Goal: Task Accomplishment & Management: Manage account settings

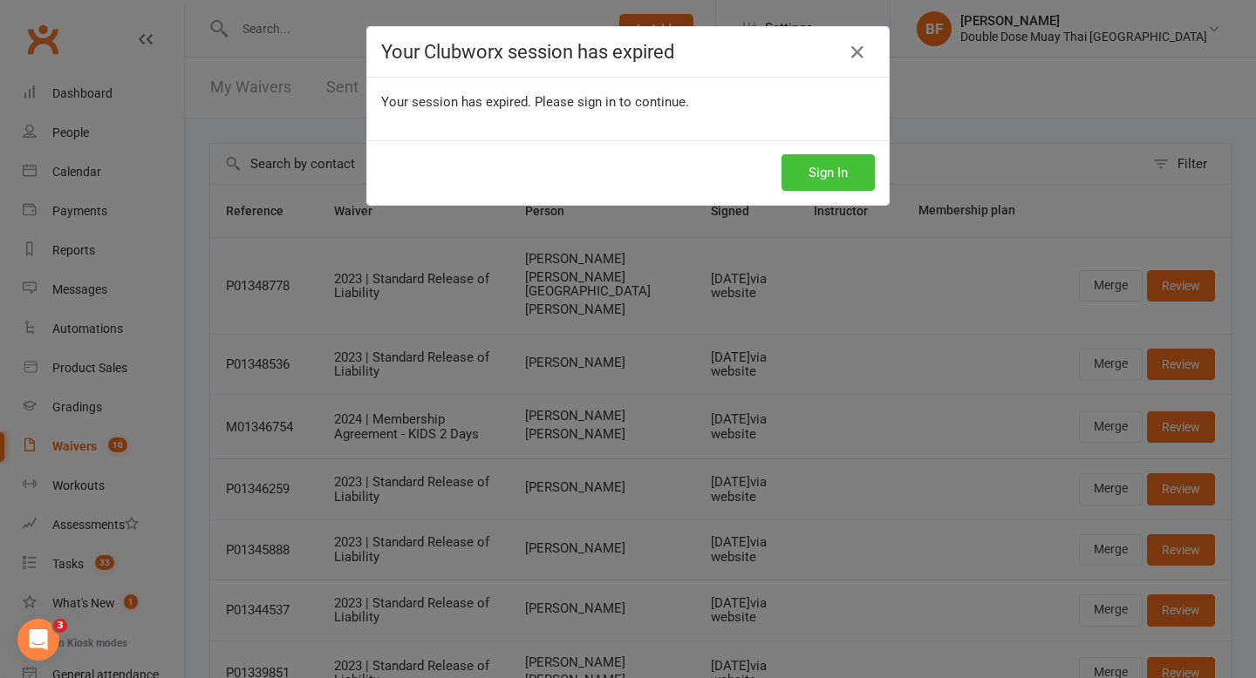
click at [845, 169] on button "Sign In" at bounding box center [827, 172] width 93 height 37
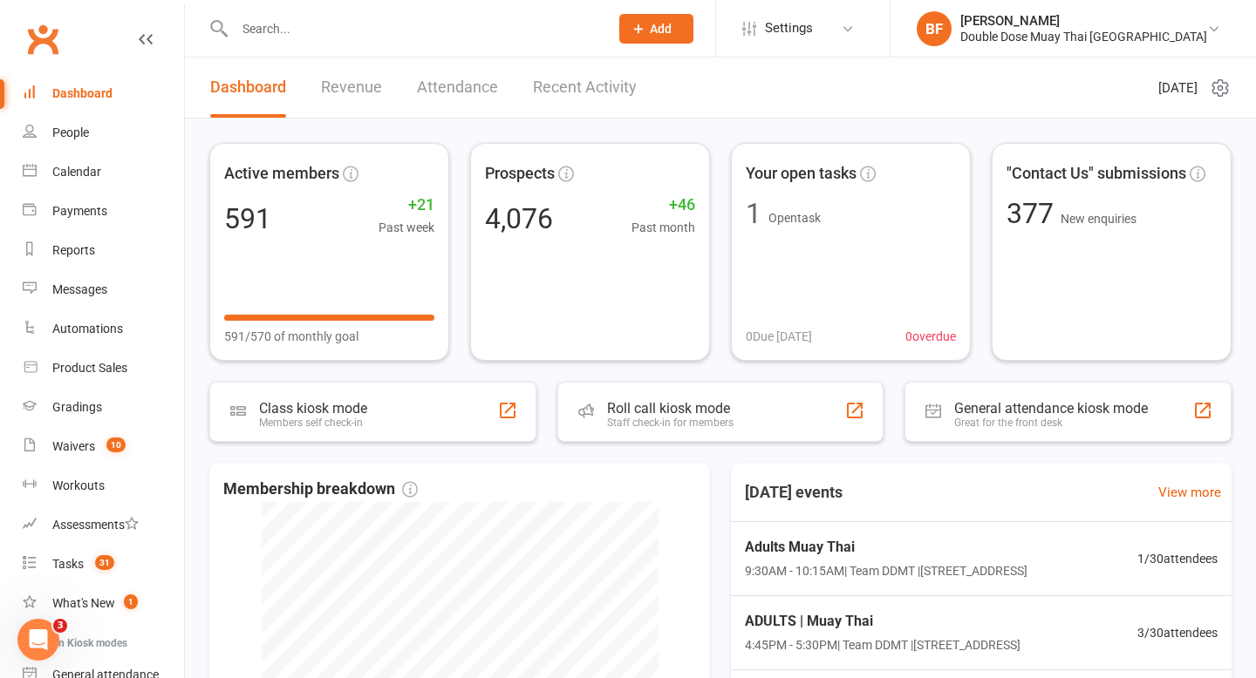
scroll to position [351, 0]
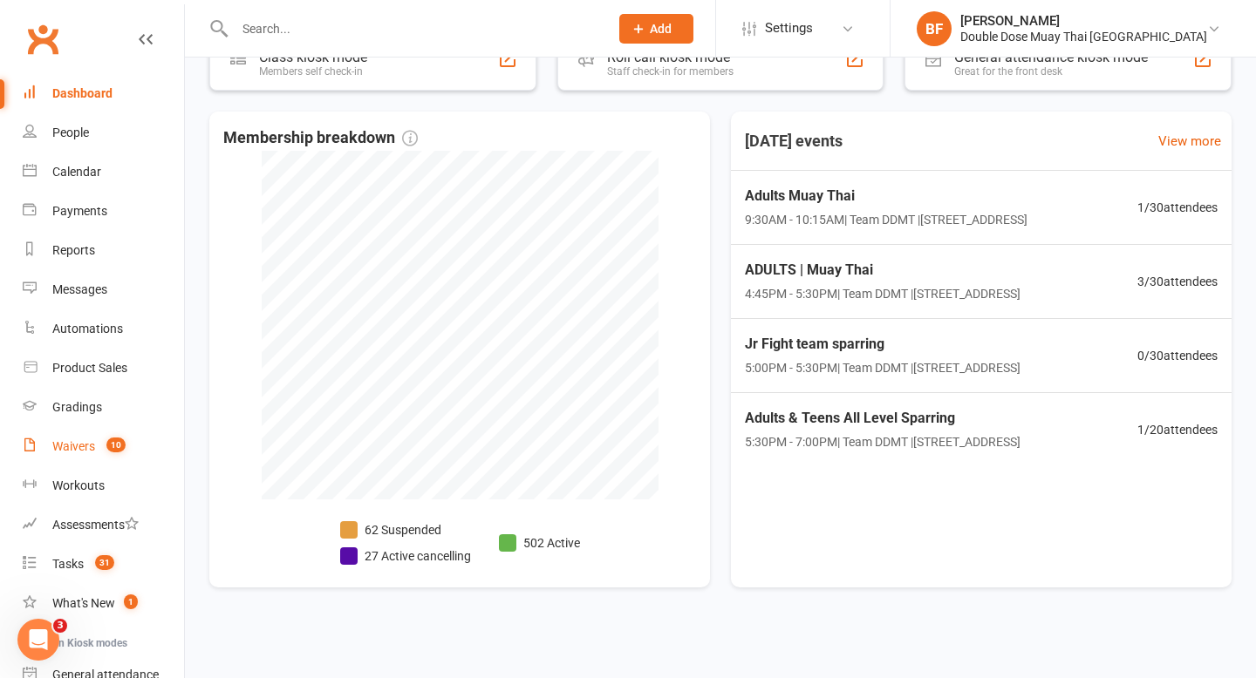
click at [100, 446] on count-badge "10" at bounding box center [112, 446] width 28 height 14
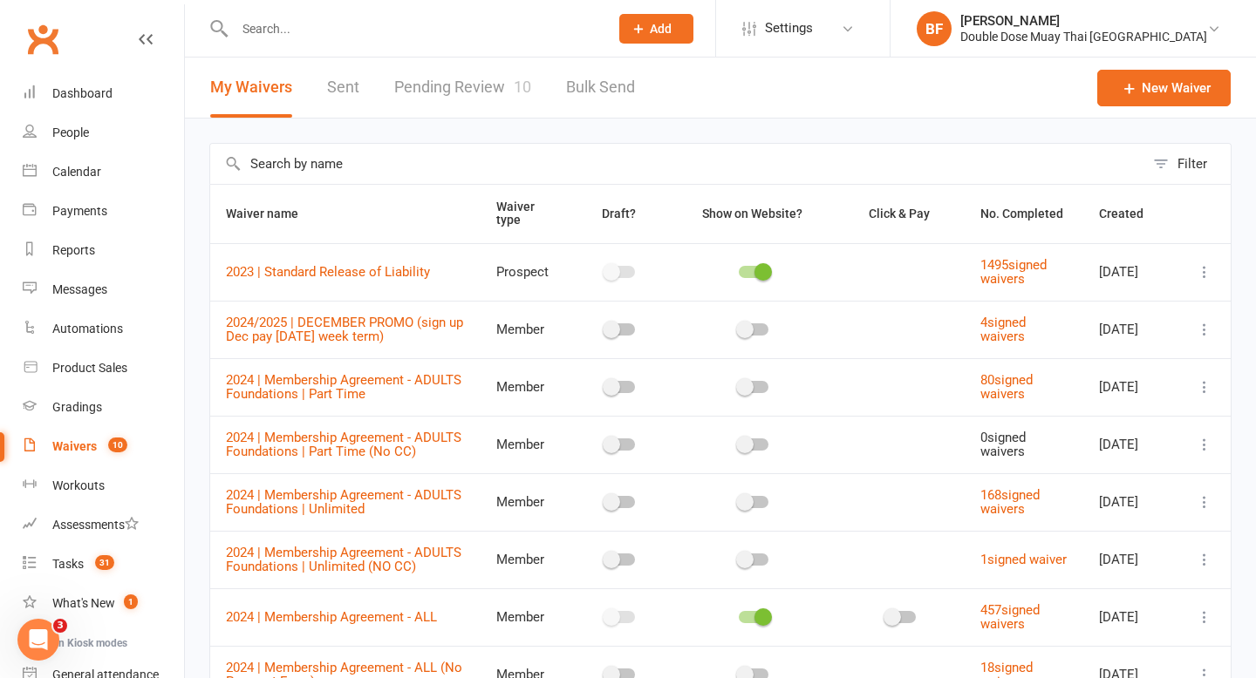
click at [491, 92] on link "Pending Review 10" at bounding box center [462, 88] width 137 height 60
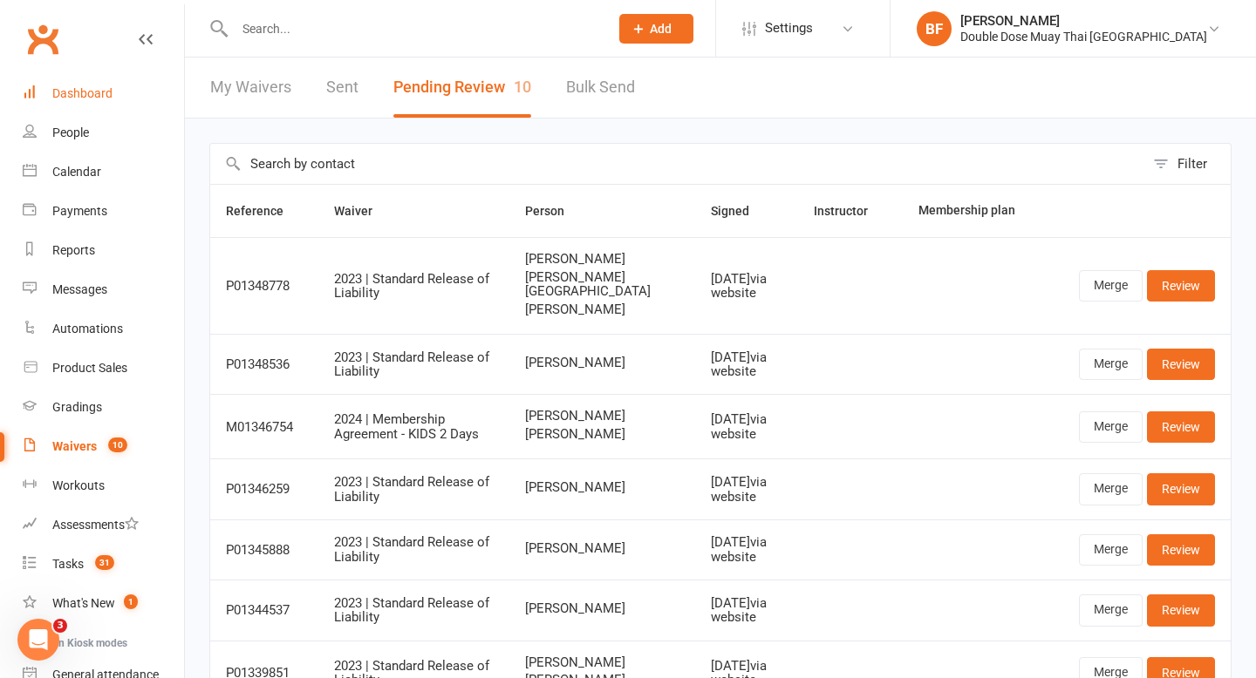
click at [79, 85] on link "Dashboard" at bounding box center [103, 93] width 161 height 39
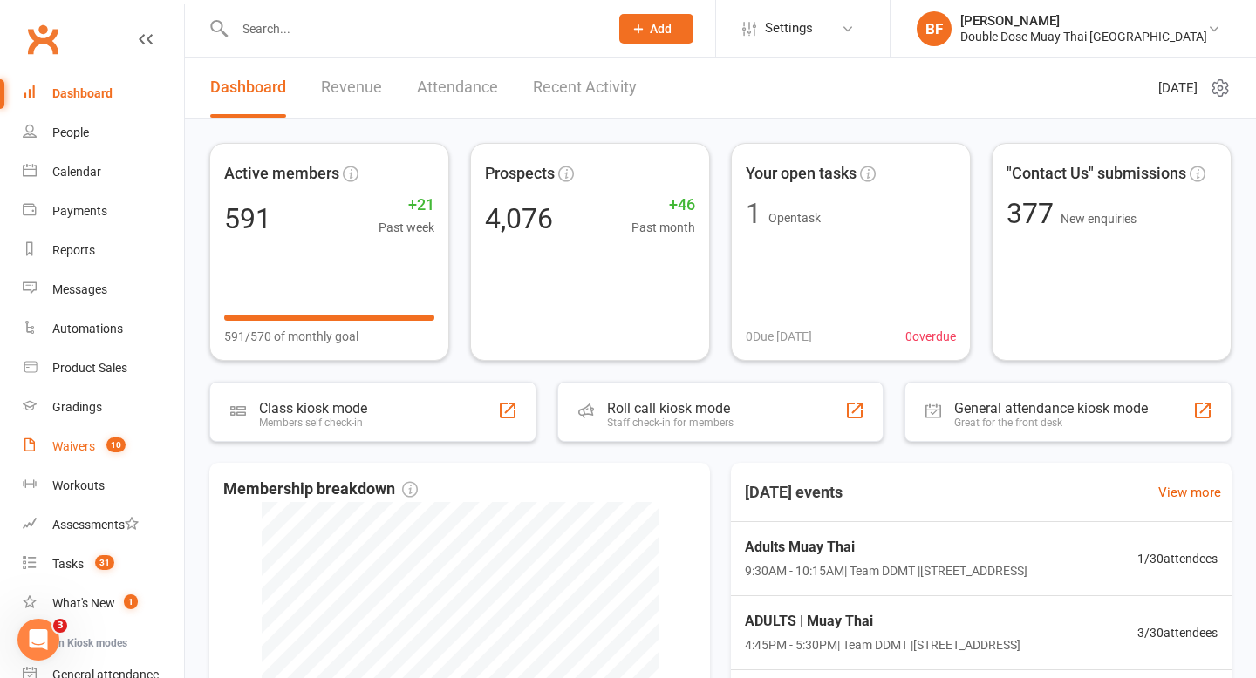
click at [94, 445] on div "Waivers" at bounding box center [73, 446] width 43 height 14
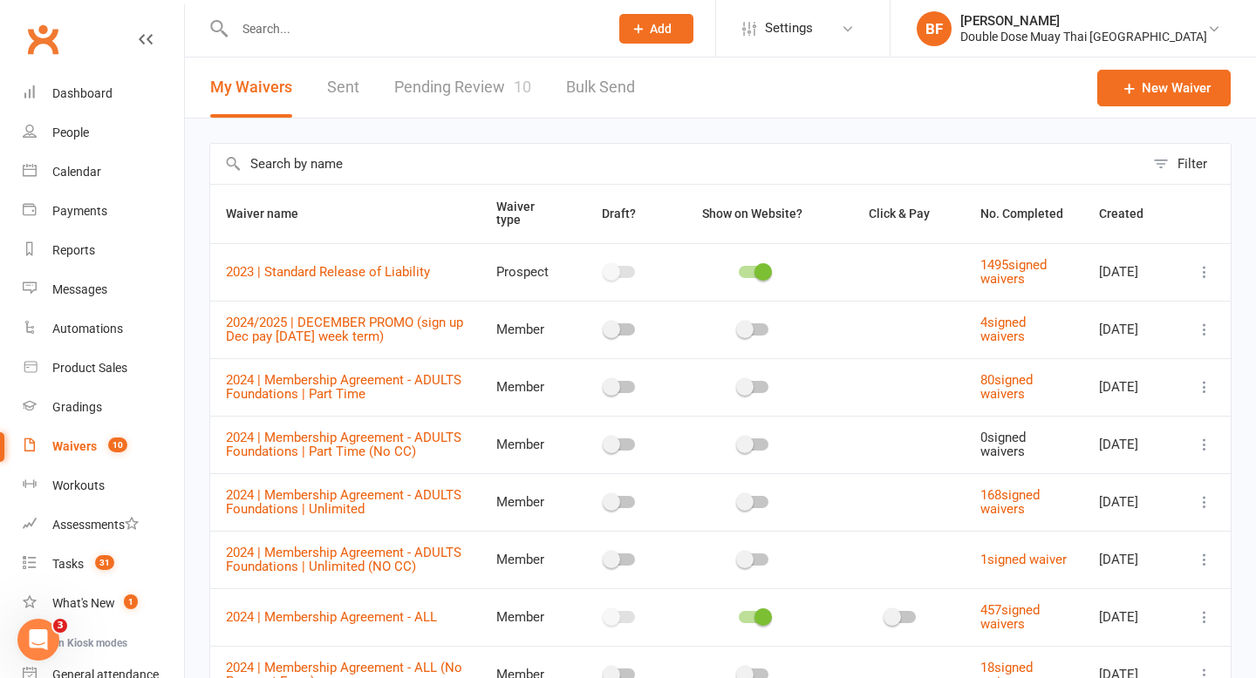
click at [443, 99] on link "Pending Review 10" at bounding box center [462, 88] width 137 height 60
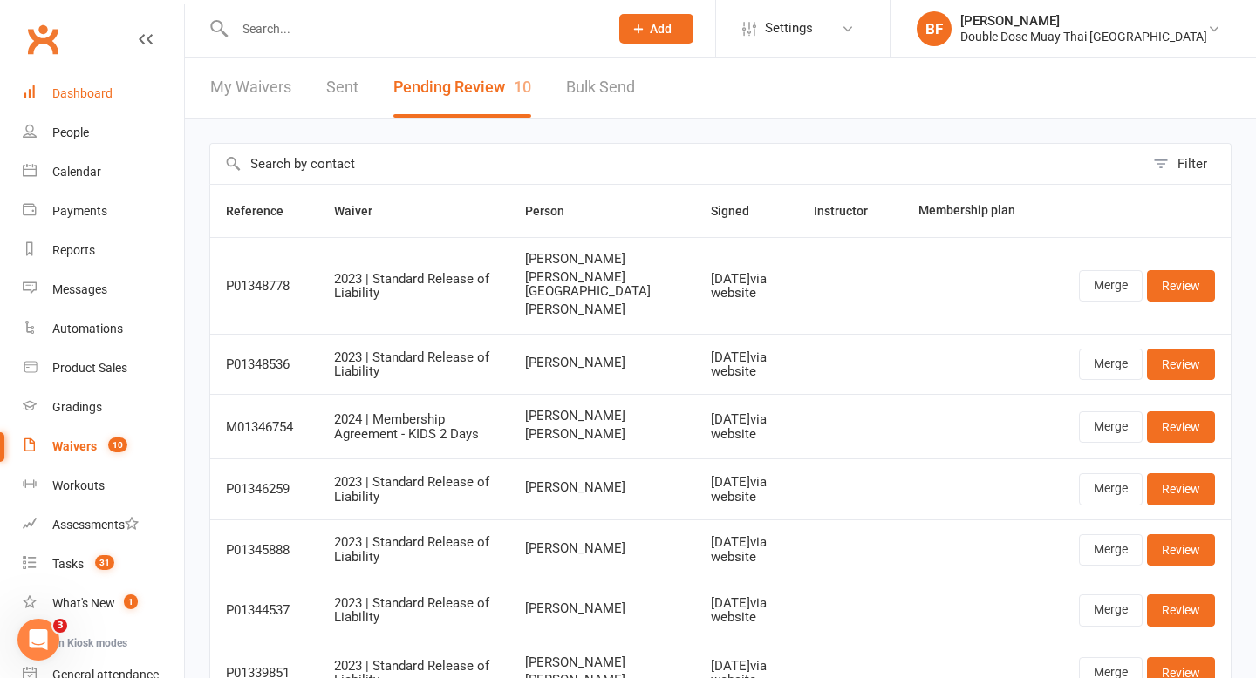
click at [90, 96] on div "Dashboard" at bounding box center [82, 93] width 60 height 14
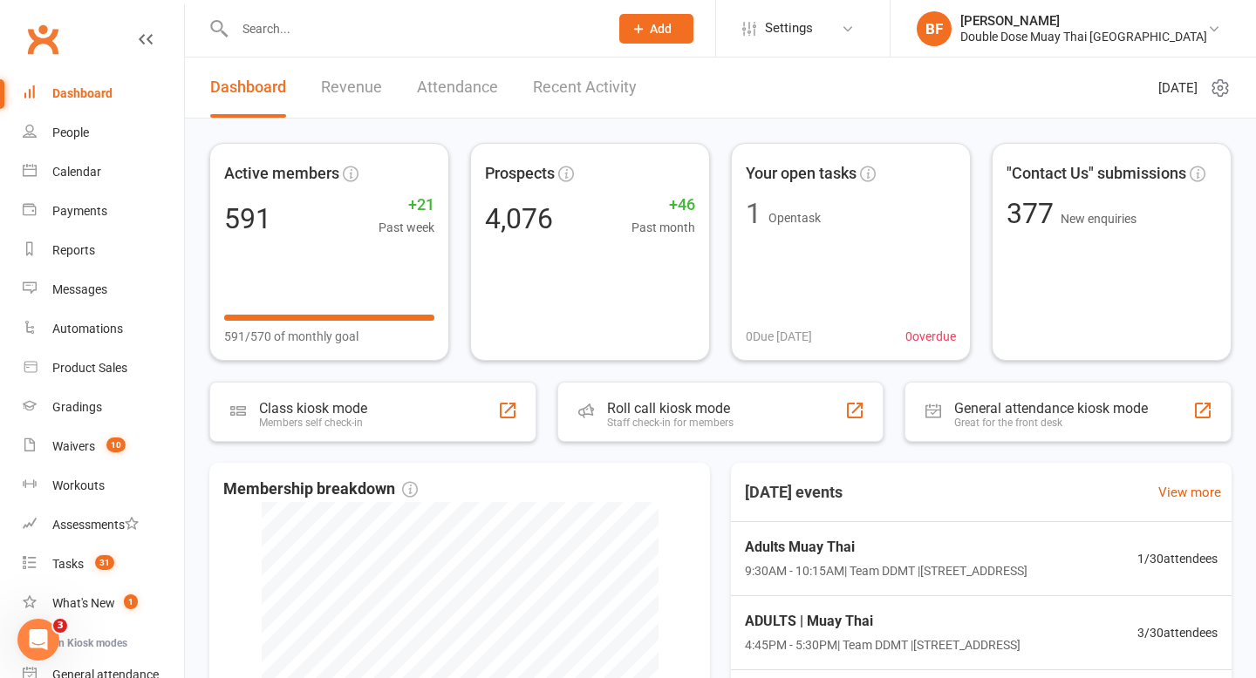
click at [277, 31] on input "text" at bounding box center [412, 29] width 367 height 24
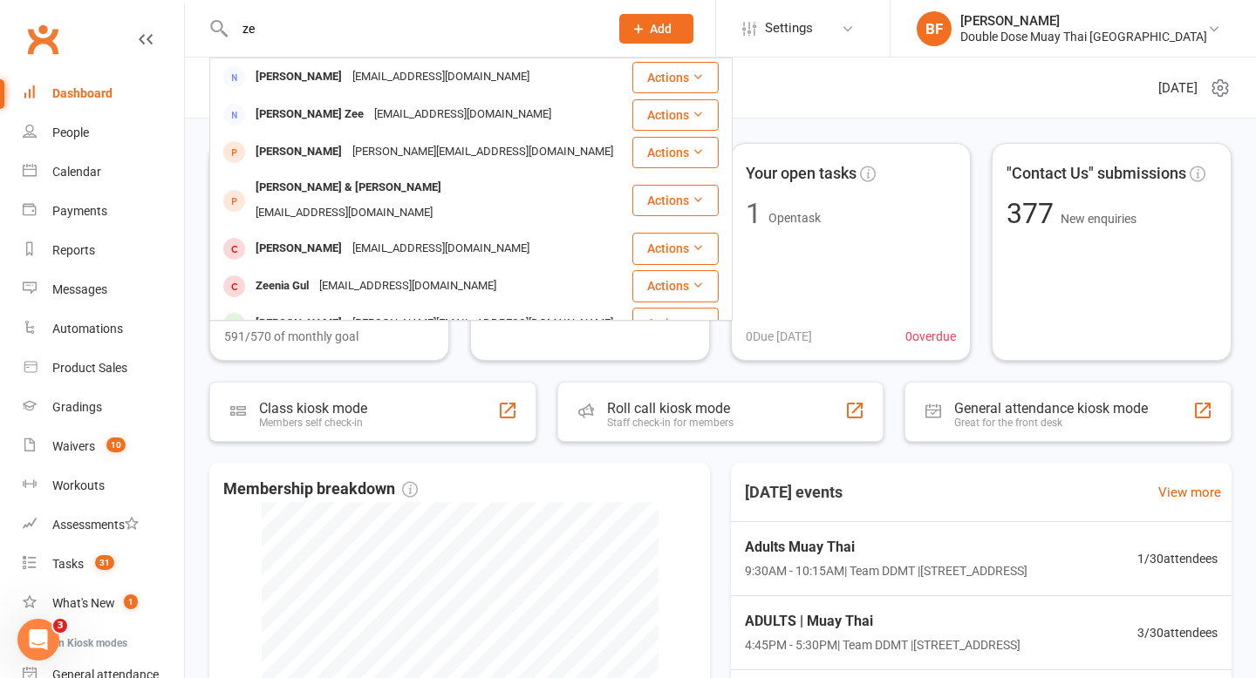
type input "z"
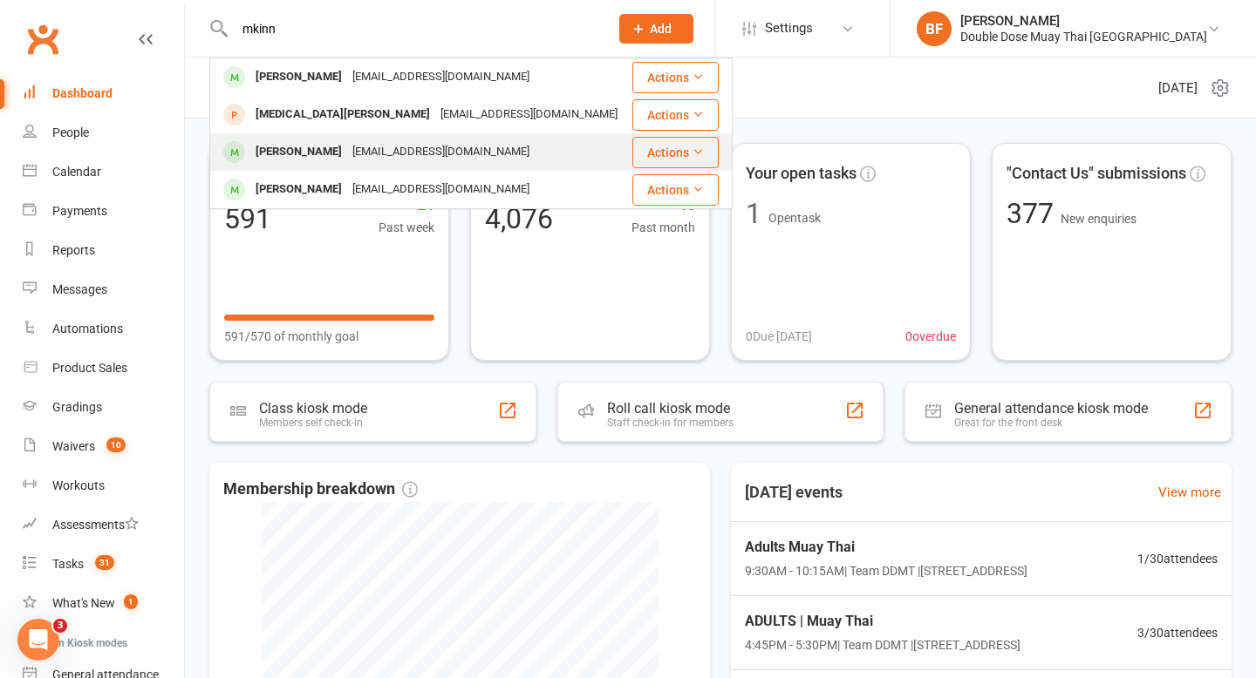
type input "mkinn"
click at [319, 153] on div "[PERSON_NAME]" at bounding box center [298, 152] width 97 height 25
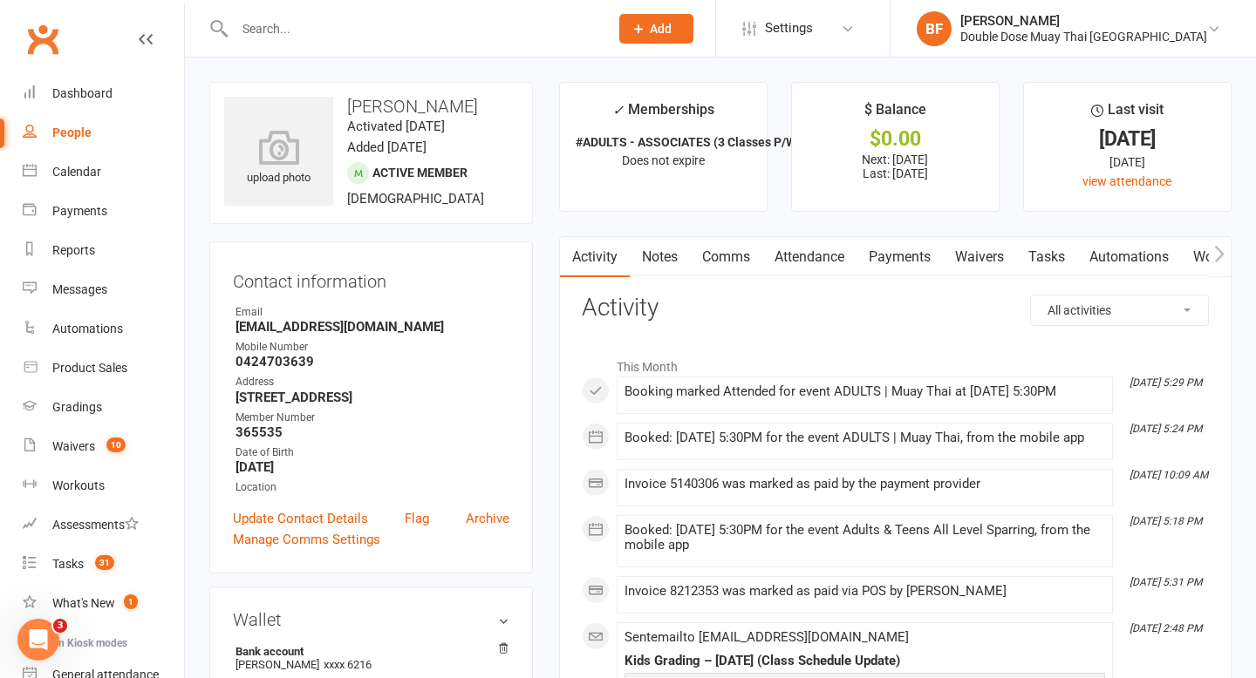
click at [908, 264] on link "Payments" at bounding box center [899, 257] width 86 height 40
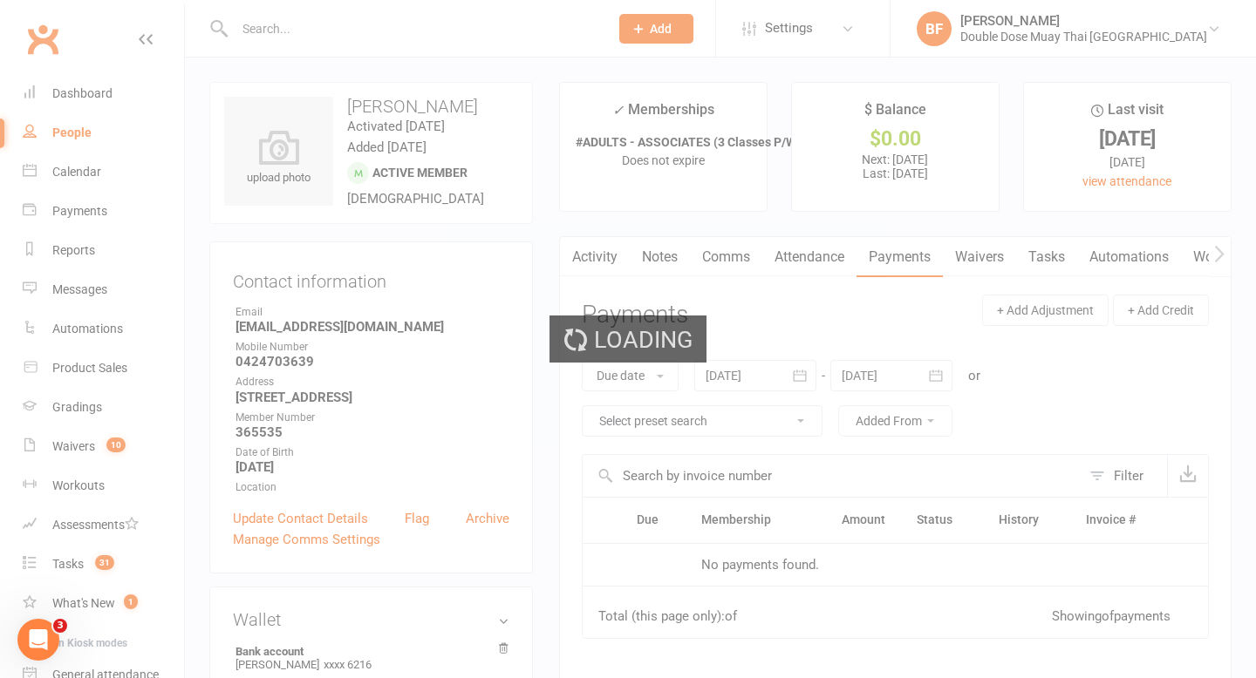
click at [991, 264] on link "Waivers" at bounding box center [979, 257] width 73 height 40
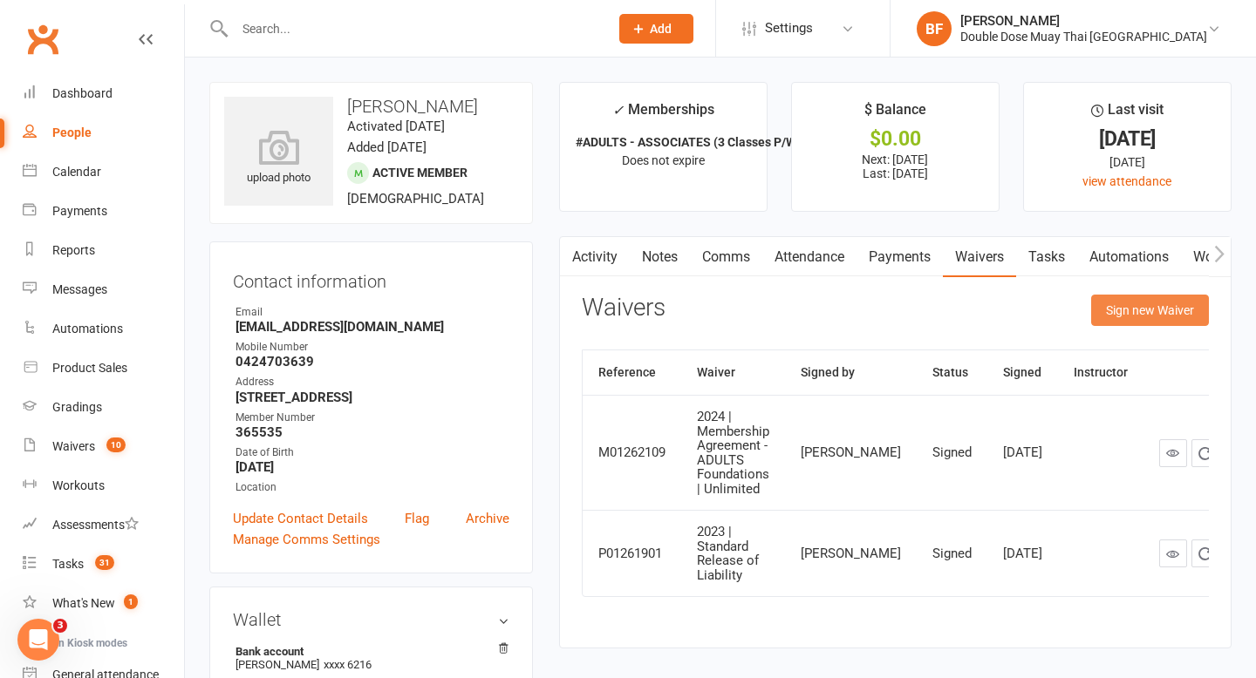
click at [1119, 317] on button "Sign new Waiver" at bounding box center [1150, 310] width 118 height 31
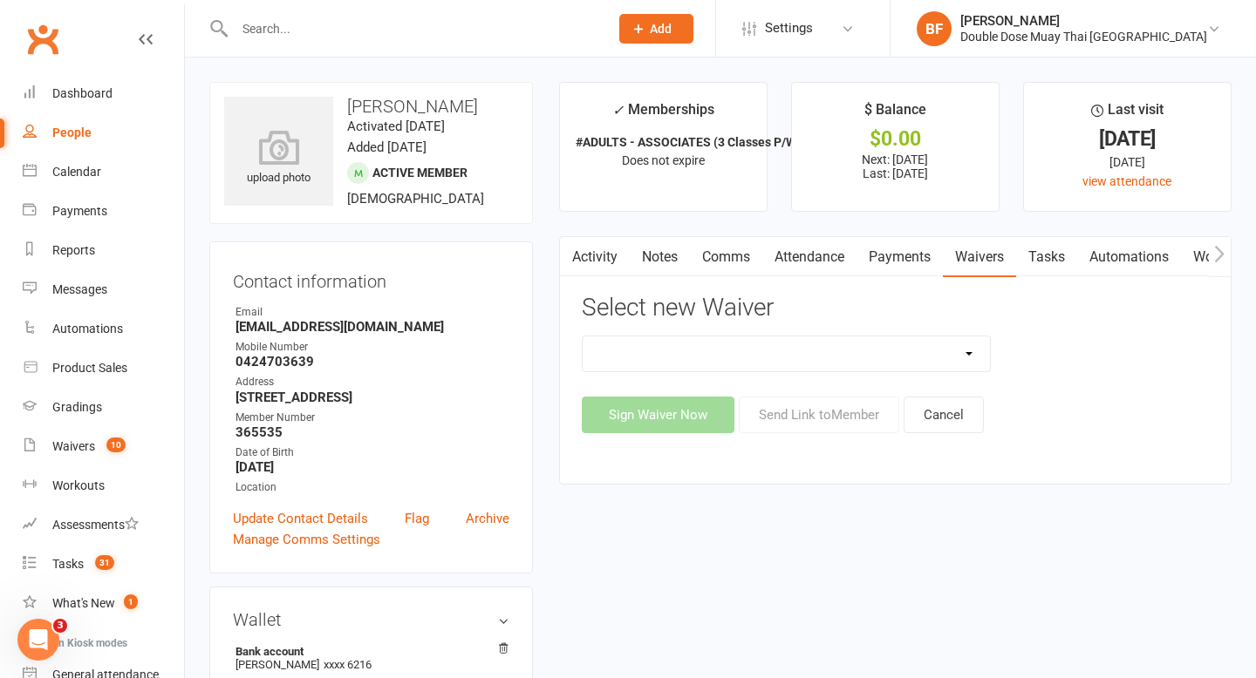
click at [793, 348] on select "2023 | Standard Release of Liability 2024/2025 | DECEMBER PROMO (sign up Dec pa…" at bounding box center [786, 354] width 408 height 35
select select "13117"
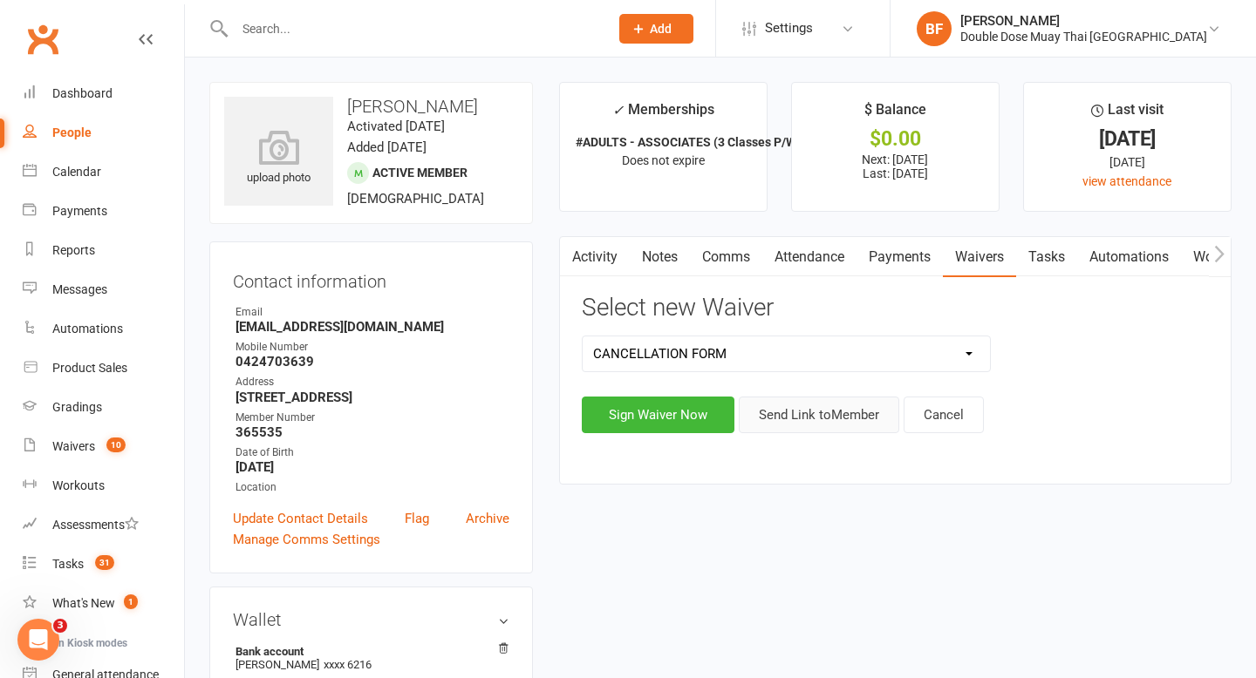
click at [777, 420] on button "Send Link to Member" at bounding box center [819, 415] width 160 height 37
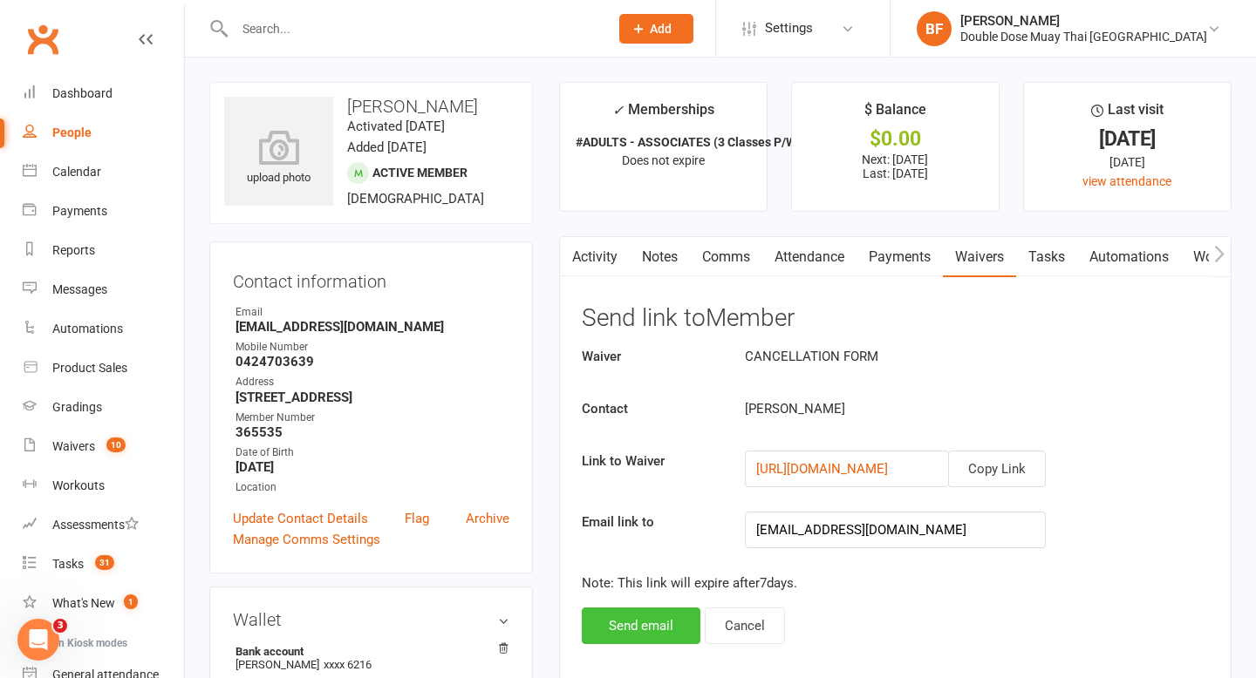
click at [637, 619] on button "Send email" at bounding box center [641, 626] width 119 height 37
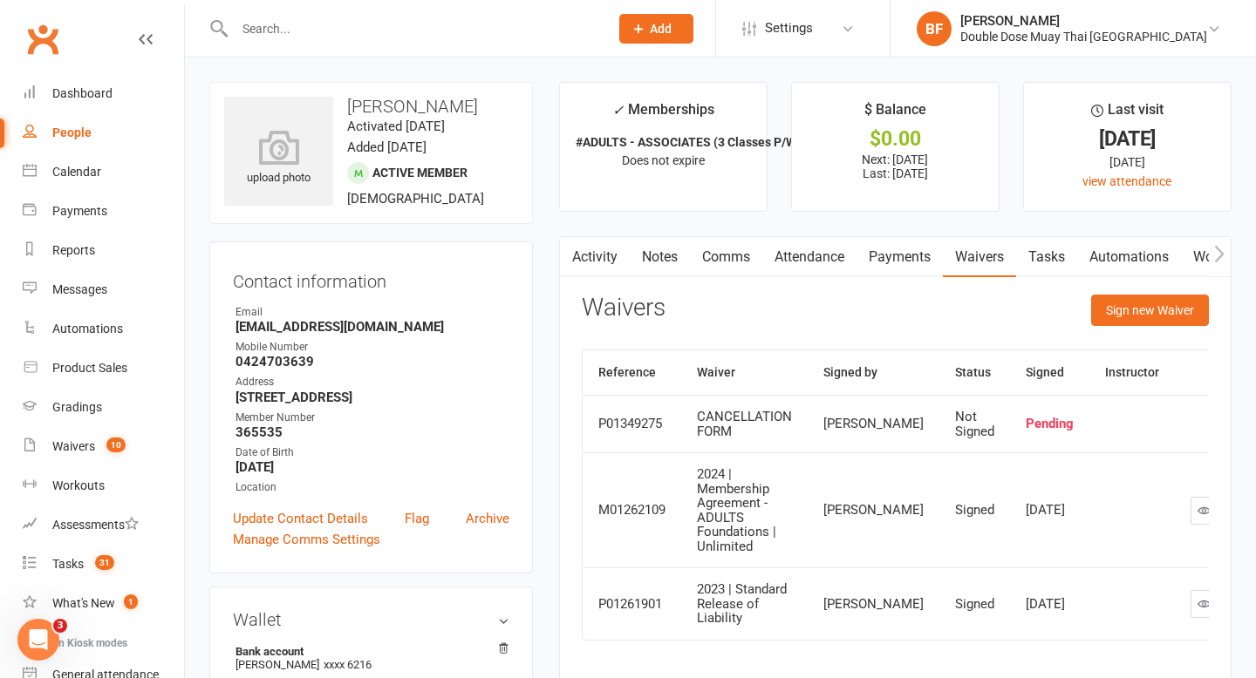
click at [346, 26] on input "text" at bounding box center [412, 29] width 367 height 24
type input "w"
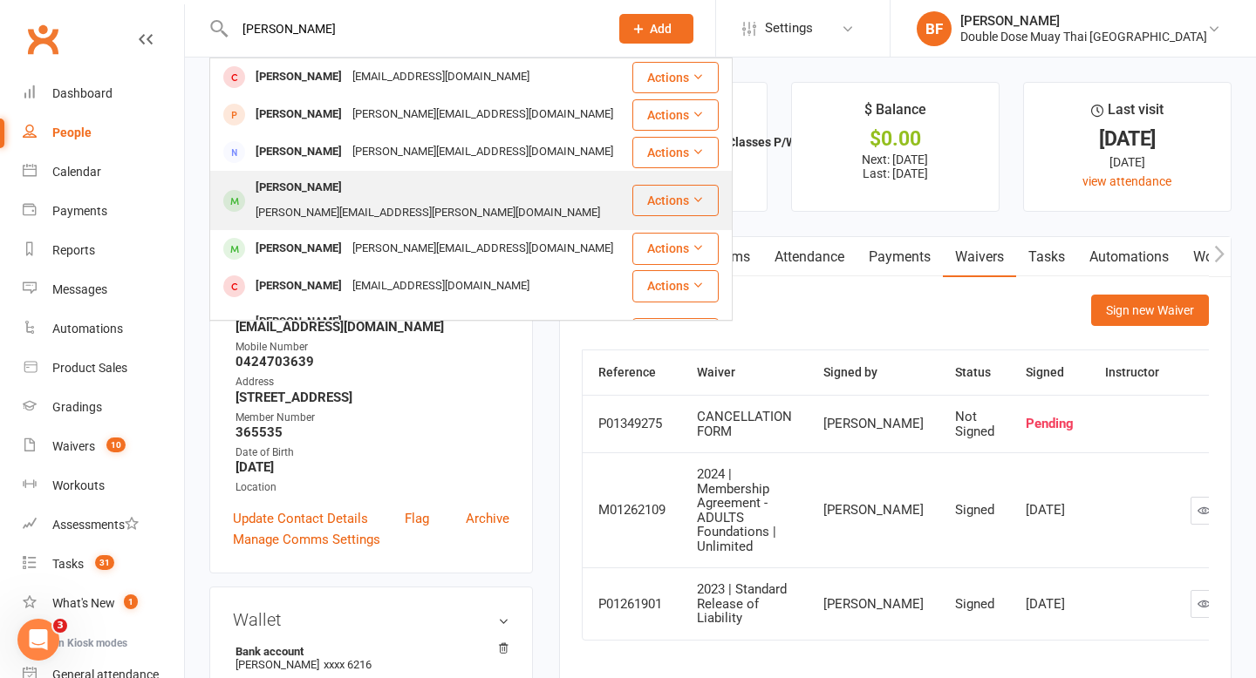
type input "[PERSON_NAME]"
click at [361, 201] on div "[PERSON_NAME][EMAIL_ADDRESS][PERSON_NAME][DOMAIN_NAME]" at bounding box center [427, 213] width 355 height 25
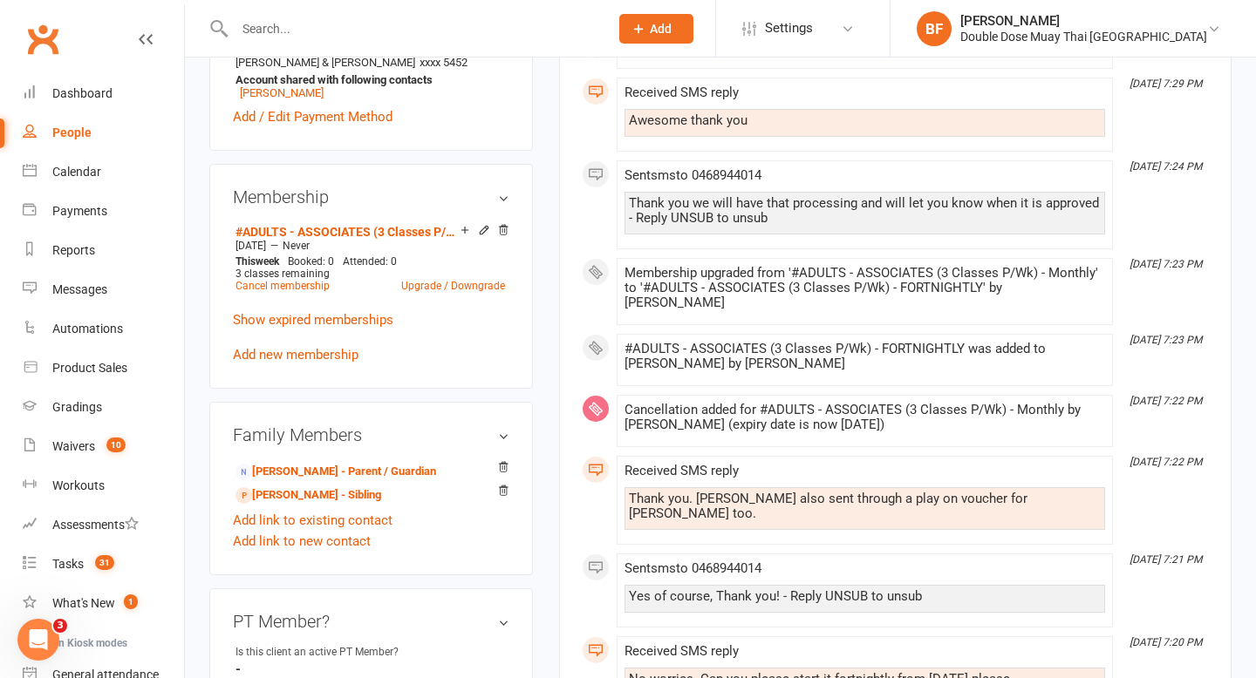
scroll to position [719, 0]
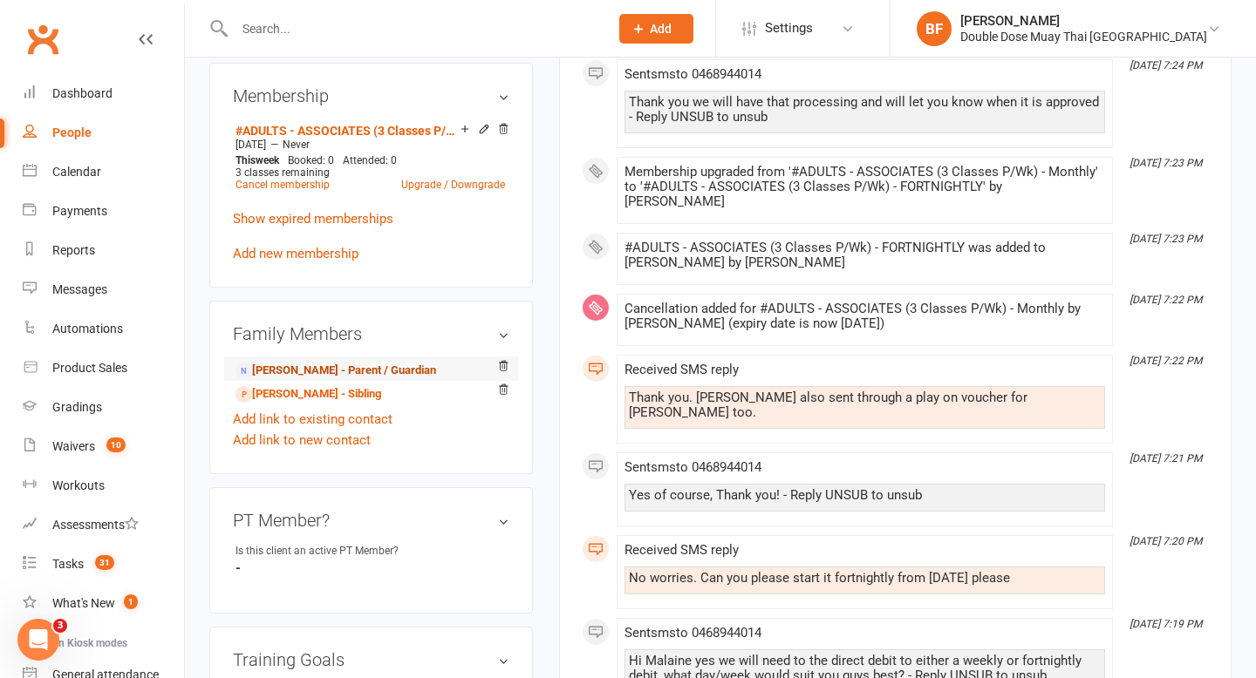
click at [344, 366] on link "[PERSON_NAME] - Parent / Guardian" at bounding box center [335, 371] width 201 height 18
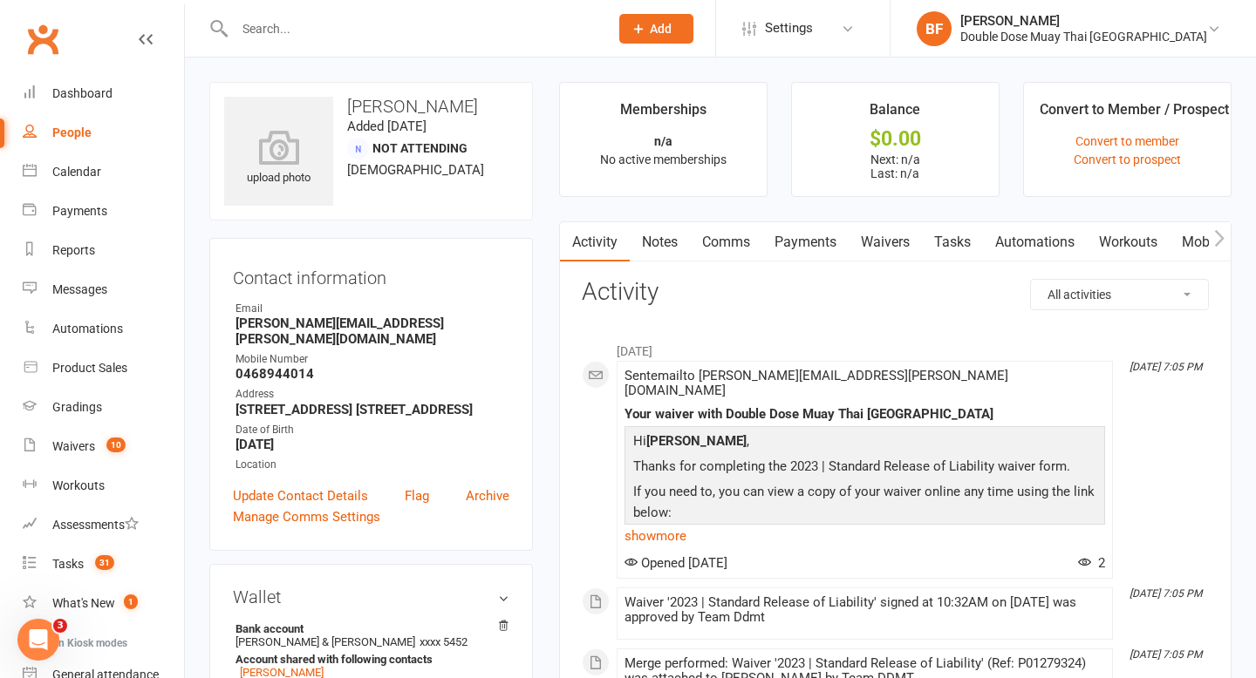
click at [345, 319] on strong "[PERSON_NAME][EMAIL_ADDRESS][PERSON_NAME][DOMAIN_NAME]" at bounding box center [372, 331] width 274 height 31
copy render-form-field "[PERSON_NAME][EMAIL_ADDRESS][PERSON_NAME][DOMAIN_NAME]"
click at [88, 89] on div "Dashboard" at bounding box center [82, 93] width 60 height 14
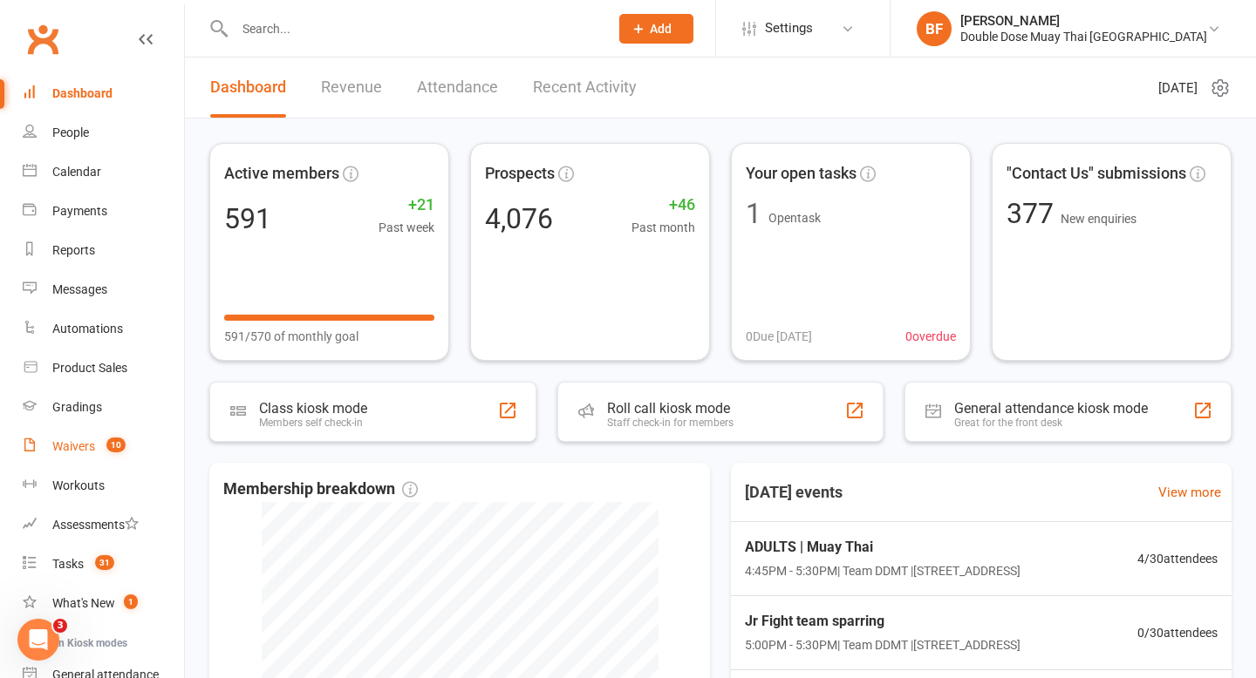
click at [83, 445] on div "Waivers" at bounding box center [73, 446] width 43 height 14
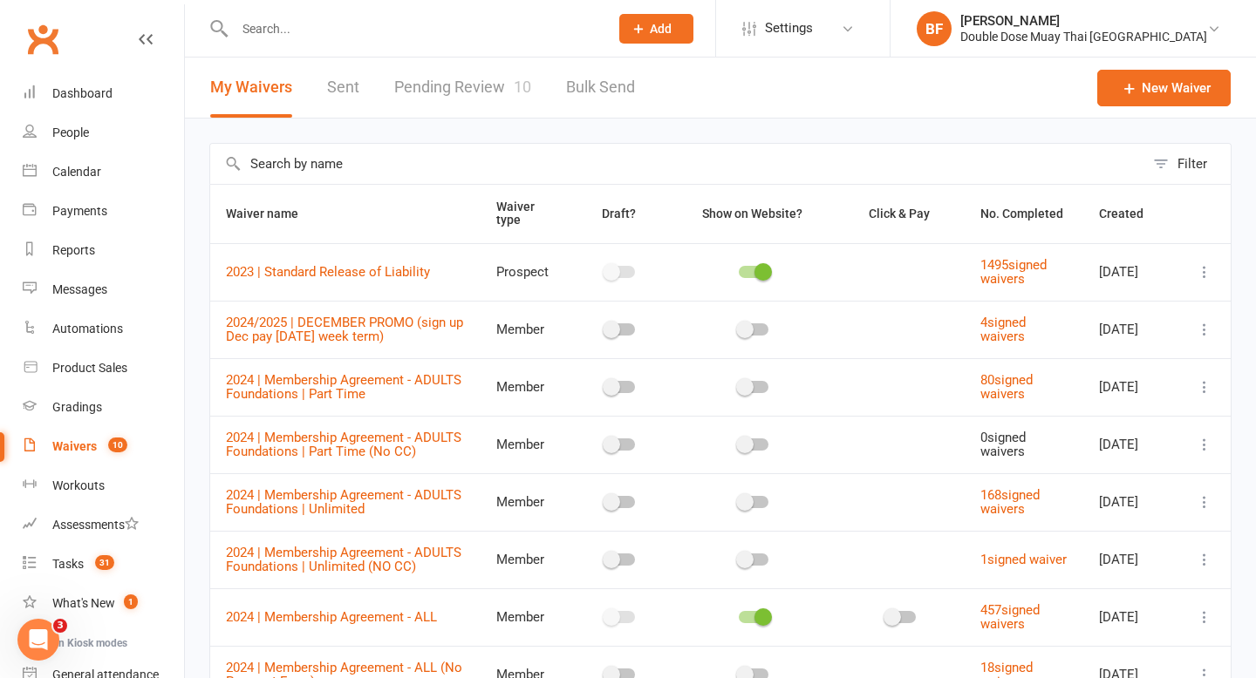
click at [514, 96] on link "Pending Review 10" at bounding box center [462, 88] width 137 height 60
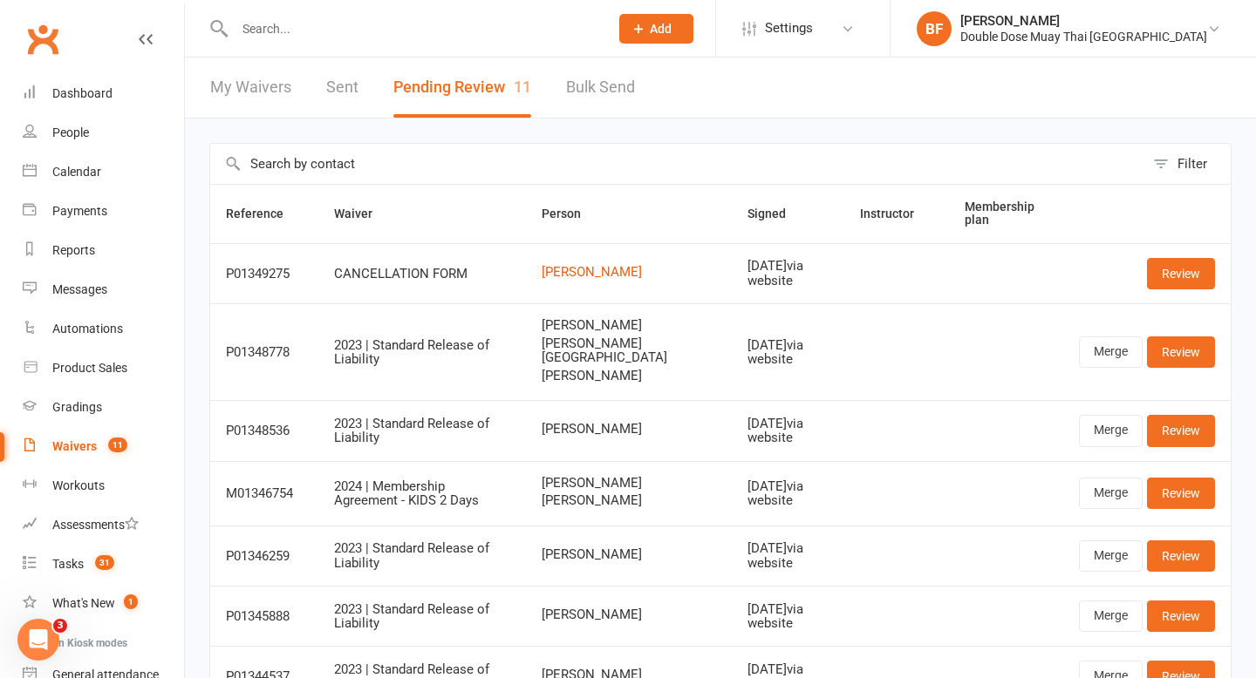
click at [344, 28] on input "text" at bounding box center [412, 29] width 367 height 24
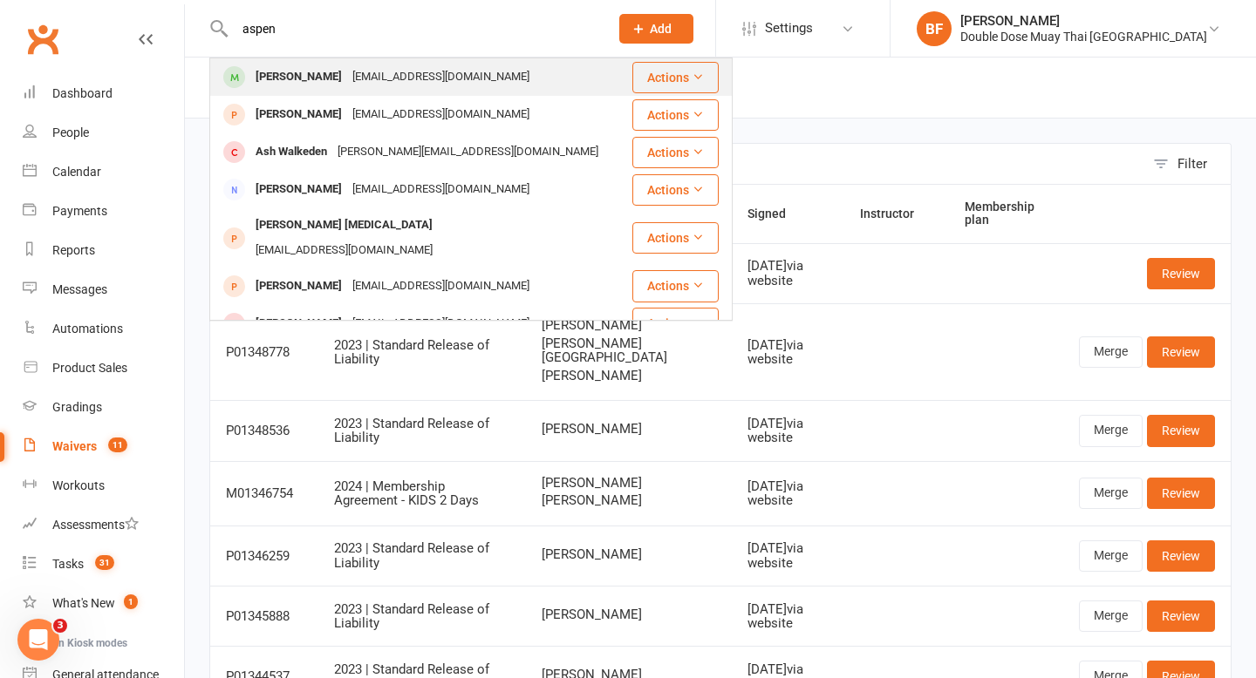
type input "aspen"
click at [336, 79] on div "[PERSON_NAME]" at bounding box center [298, 77] width 97 height 25
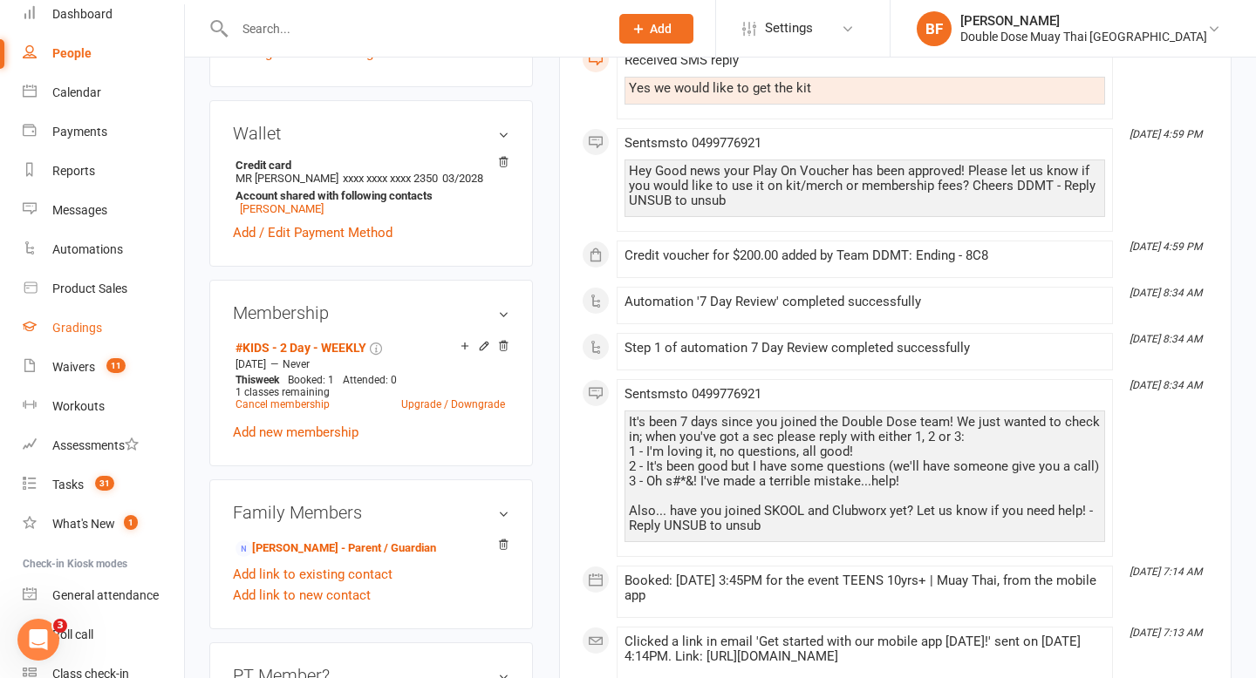
scroll to position [160, 0]
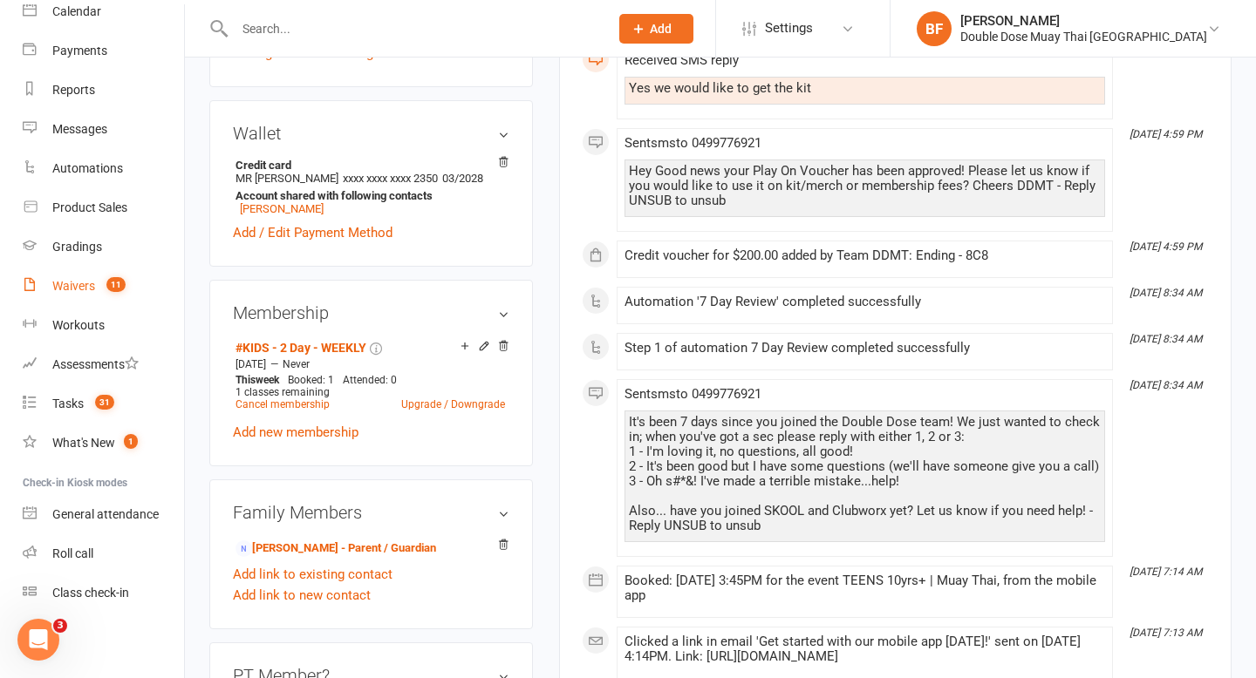
click at [86, 283] on div "Waivers" at bounding box center [73, 286] width 43 height 14
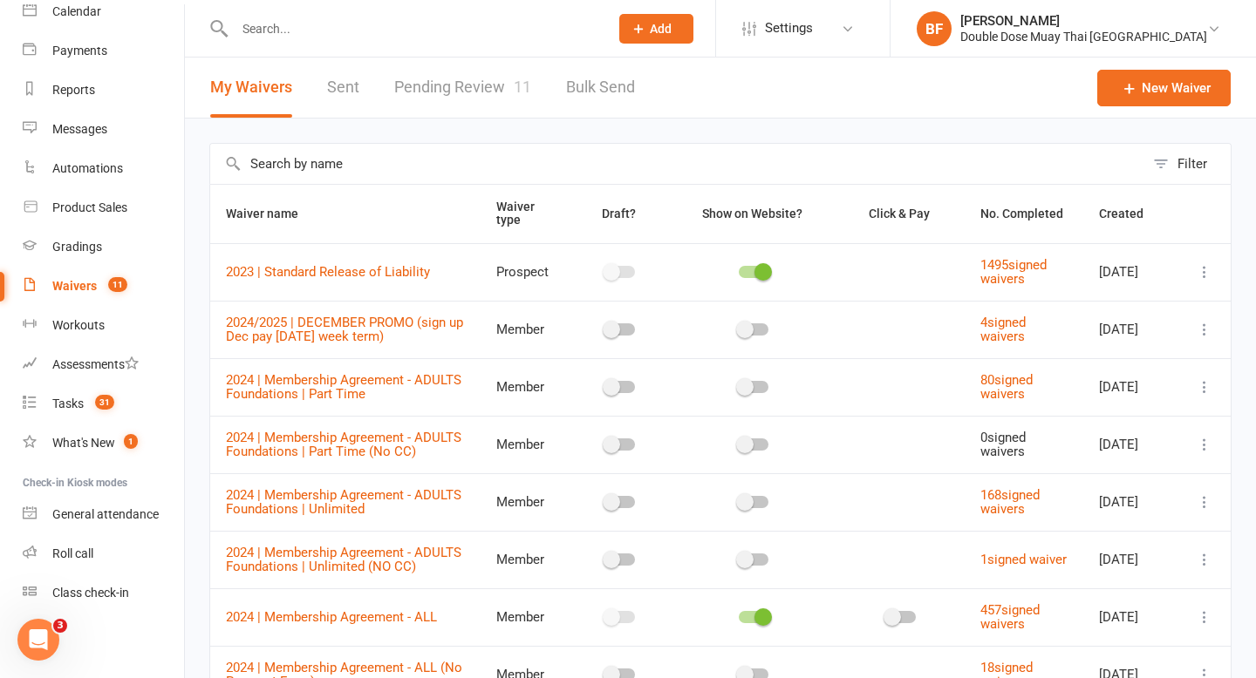
click at [494, 79] on link "Pending Review 11" at bounding box center [462, 88] width 137 height 60
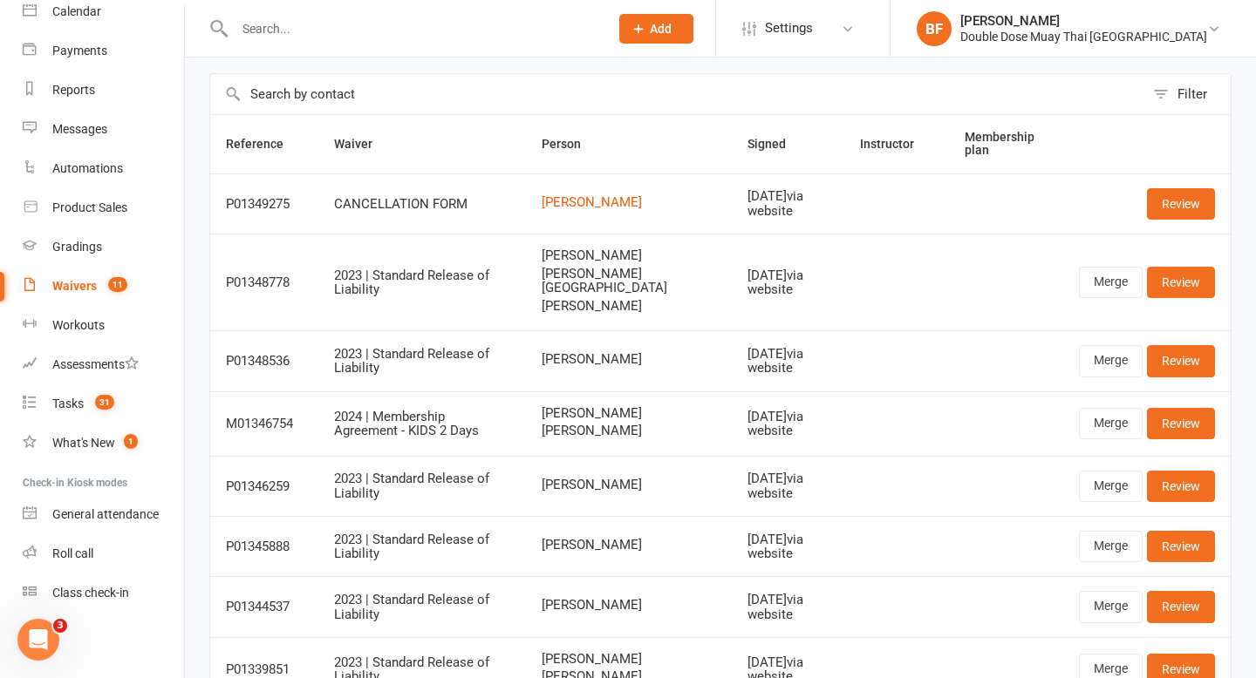
scroll to position [383, 0]
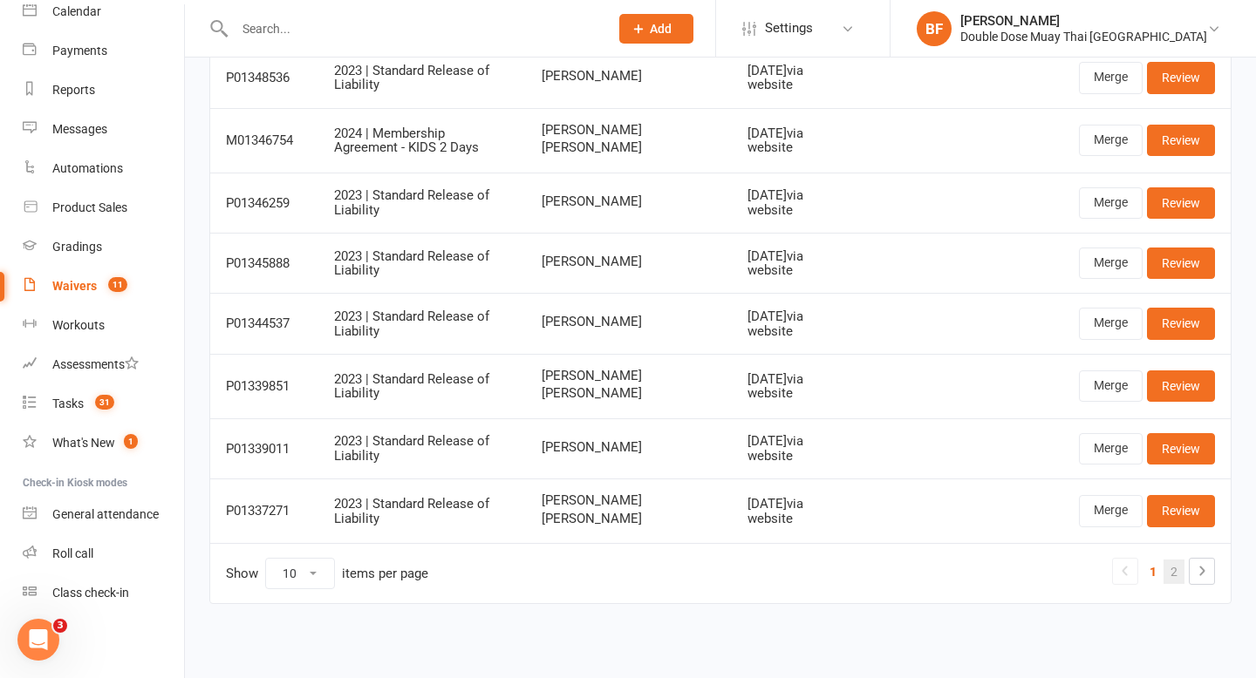
click at [1175, 582] on link "2" at bounding box center [1173, 572] width 21 height 24
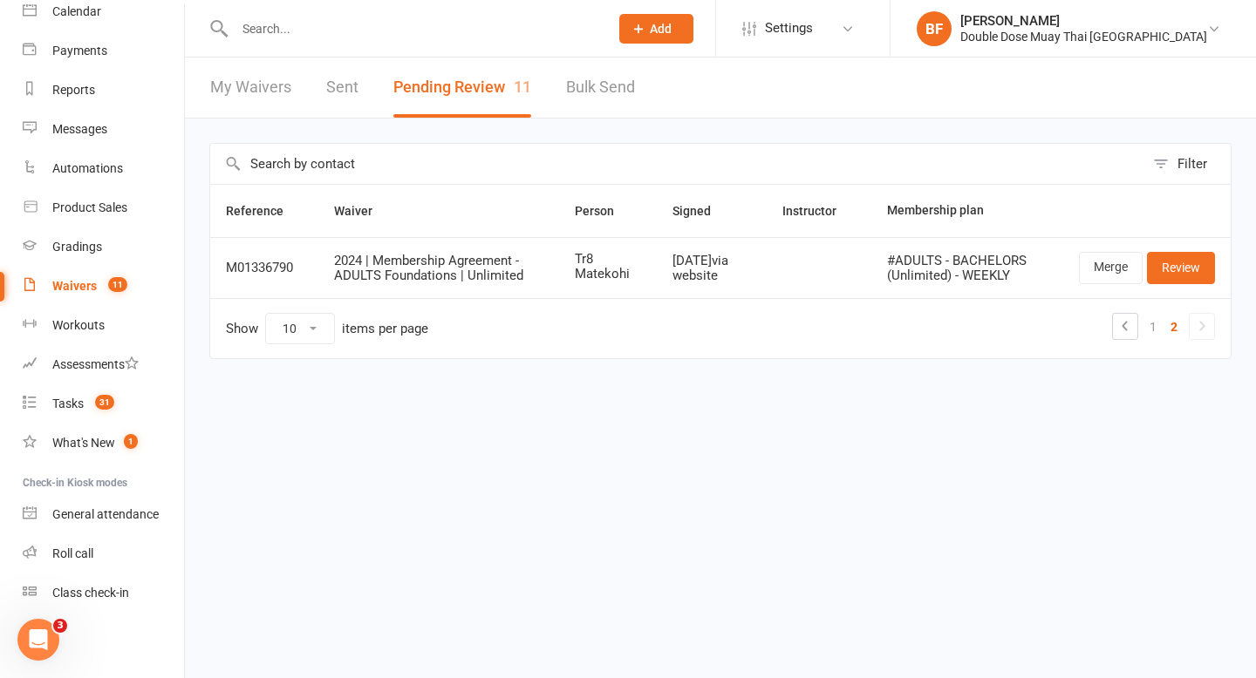
click at [302, 22] on input "text" at bounding box center [412, 29] width 367 height 24
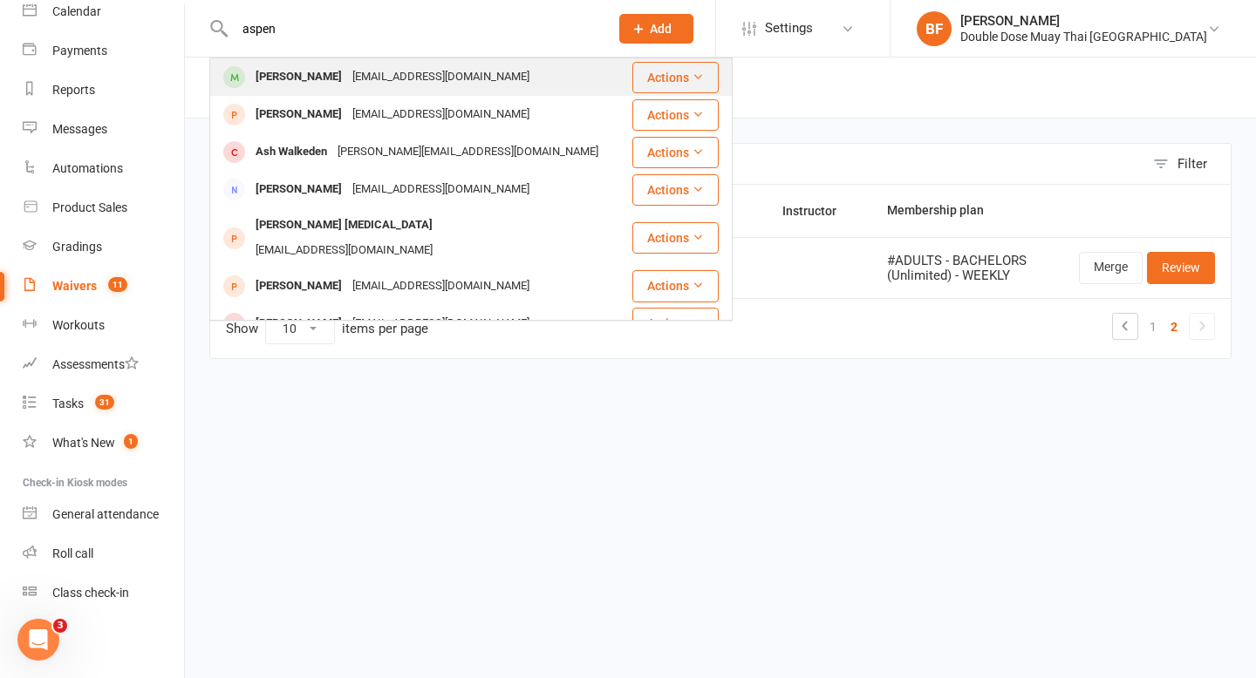
type input "aspen"
click at [379, 73] on div "[EMAIL_ADDRESS][DOMAIN_NAME]" at bounding box center [440, 77] width 187 height 25
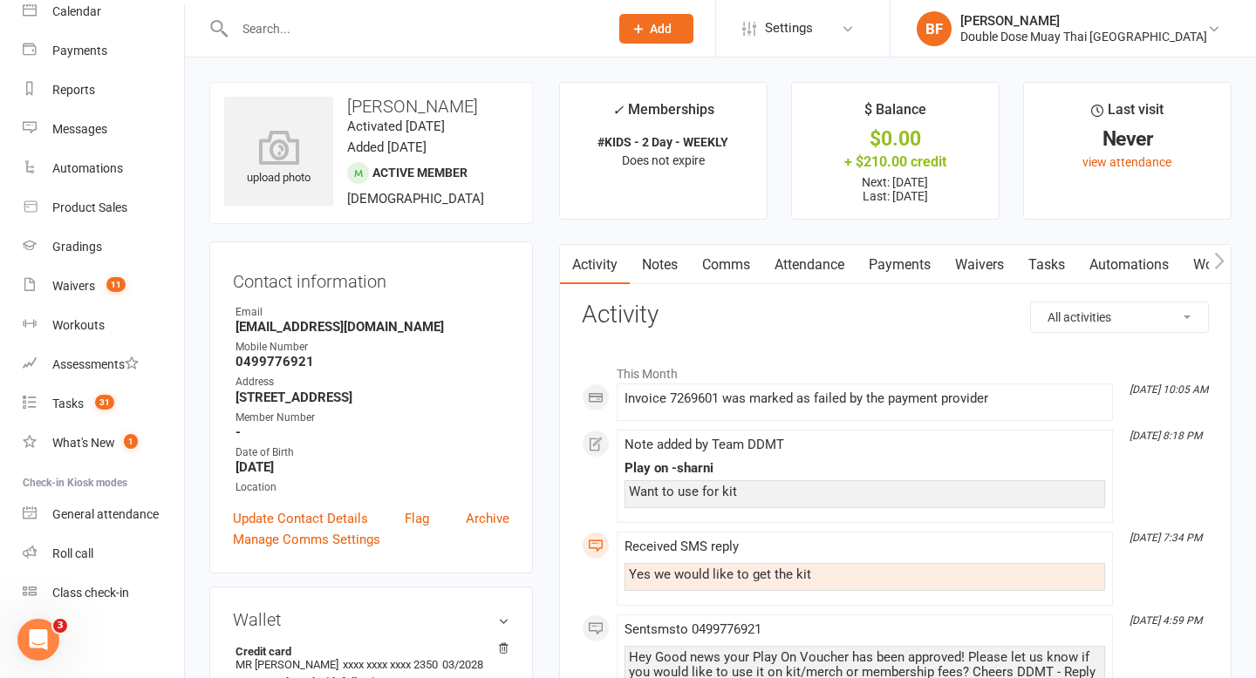
click at [957, 266] on link "Waivers" at bounding box center [979, 265] width 73 height 40
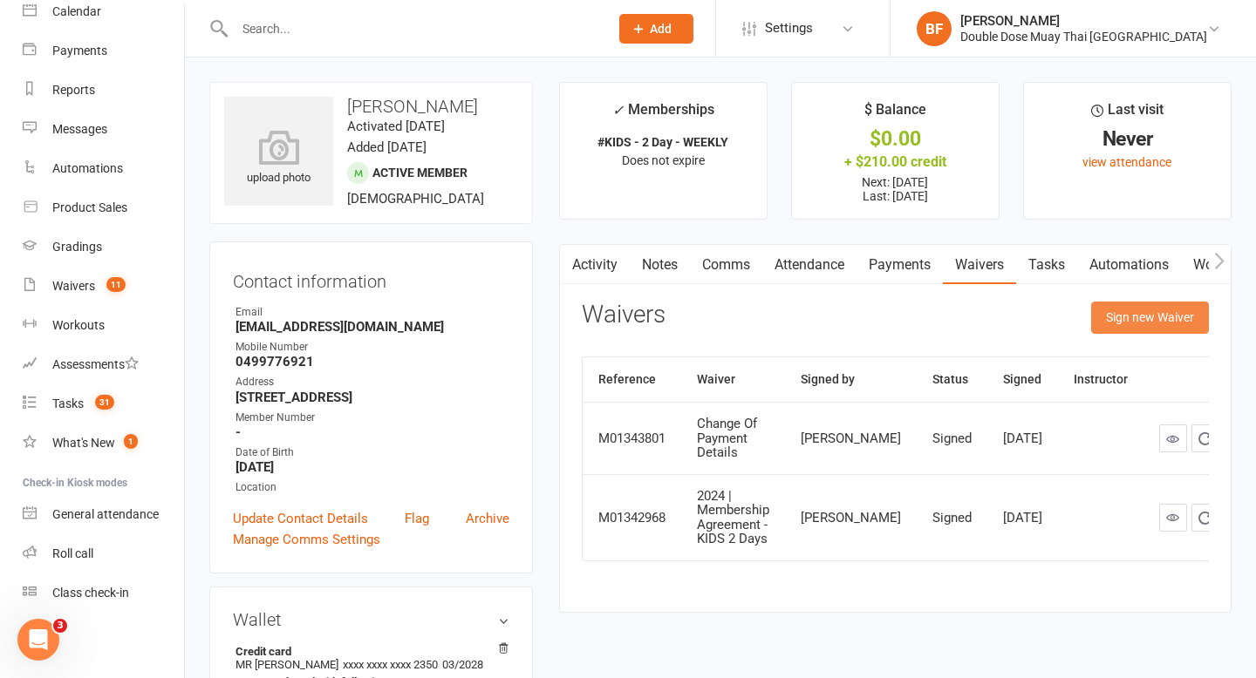
click at [1113, 317] on button "Sign new Waiver" at bounding box center [1150, 317] width 118 height 31
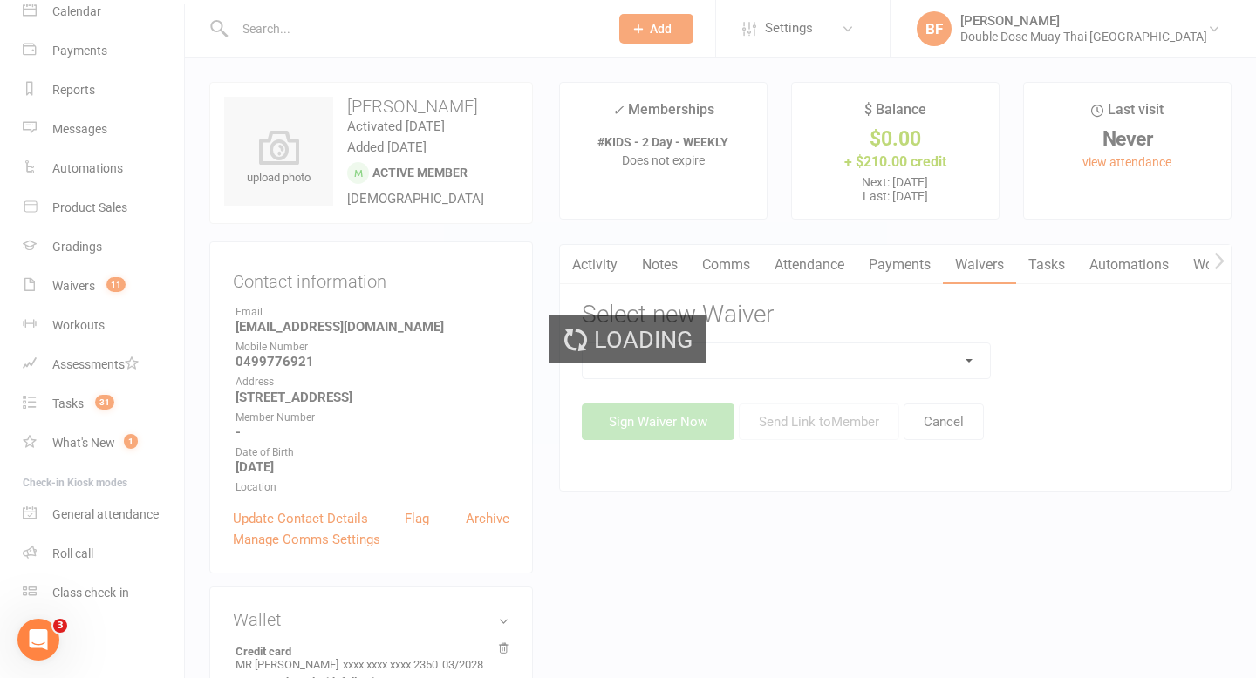
click at [906, 359] on select at bounding box center [786, 361] width 408 height 35
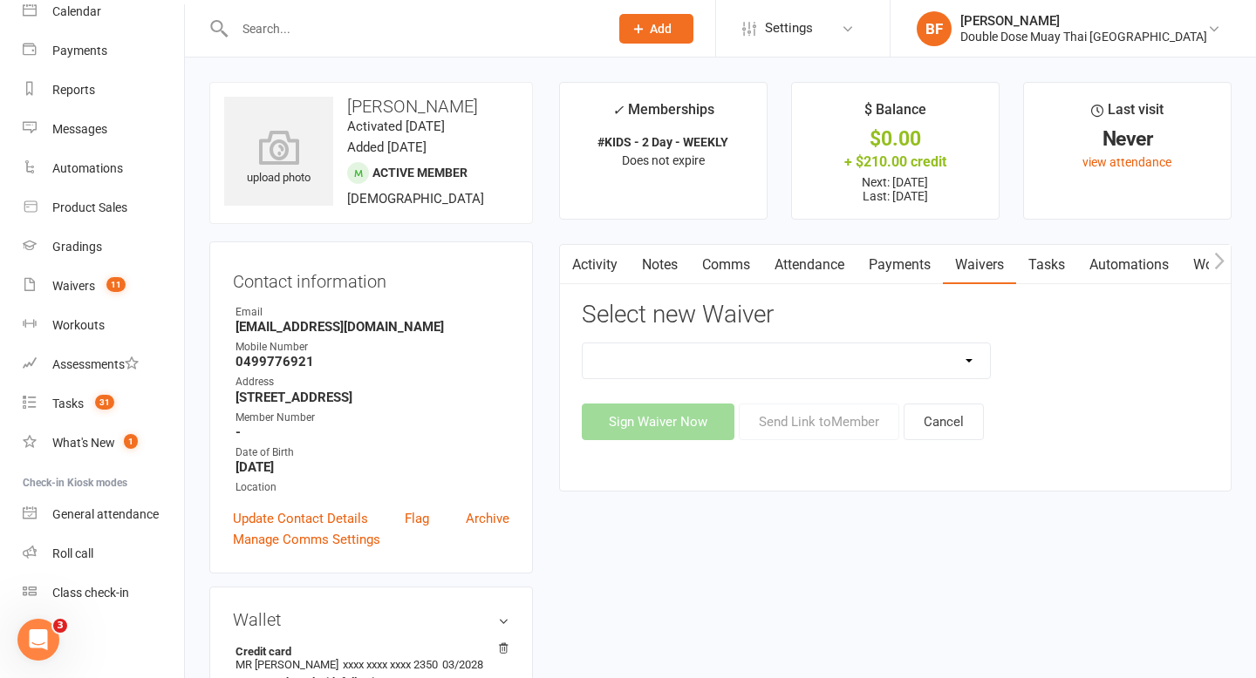
select select "5668"
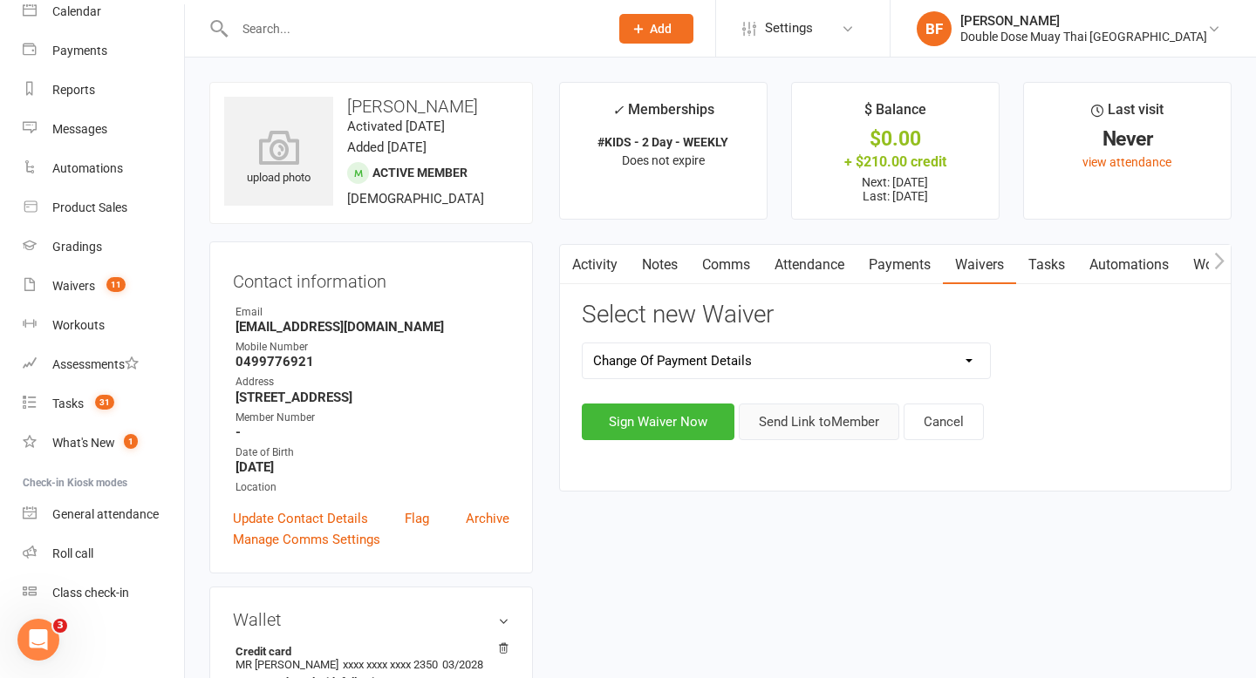
click at [795, 427] on button "Send Link to Member" at bounding box center [819, 422] width 160 height 37
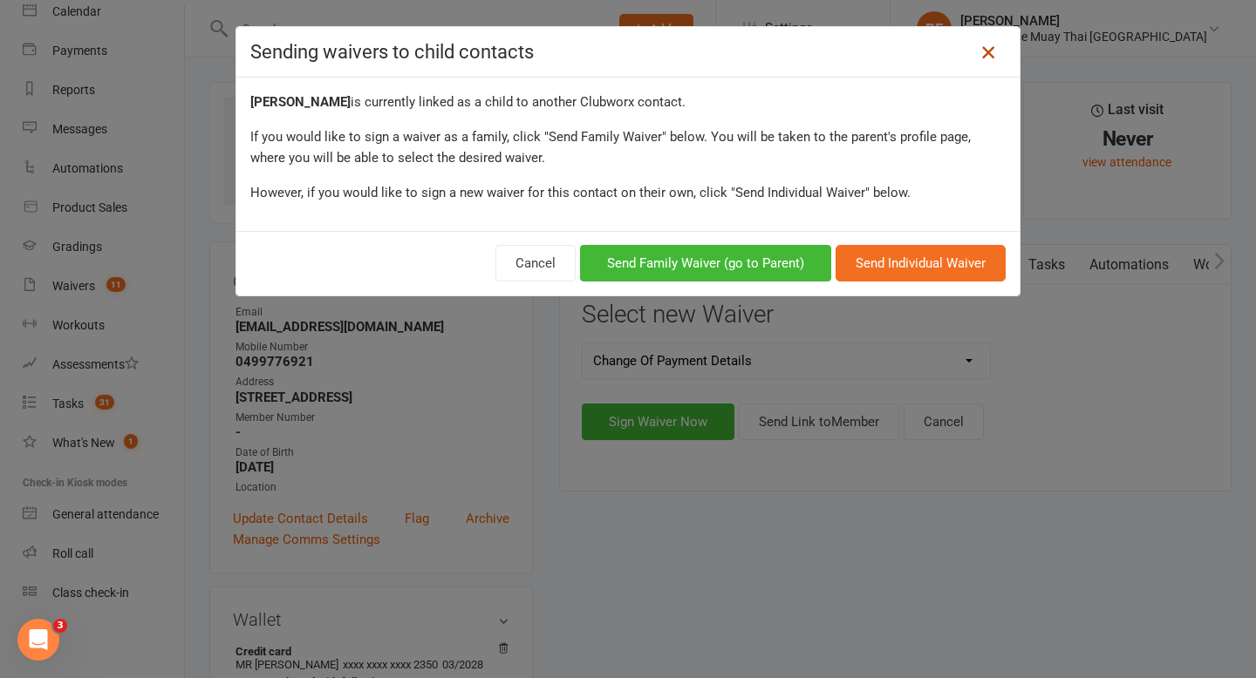
click at [986, 60] on icon at bounding box center [987, 52] width 21 height 21
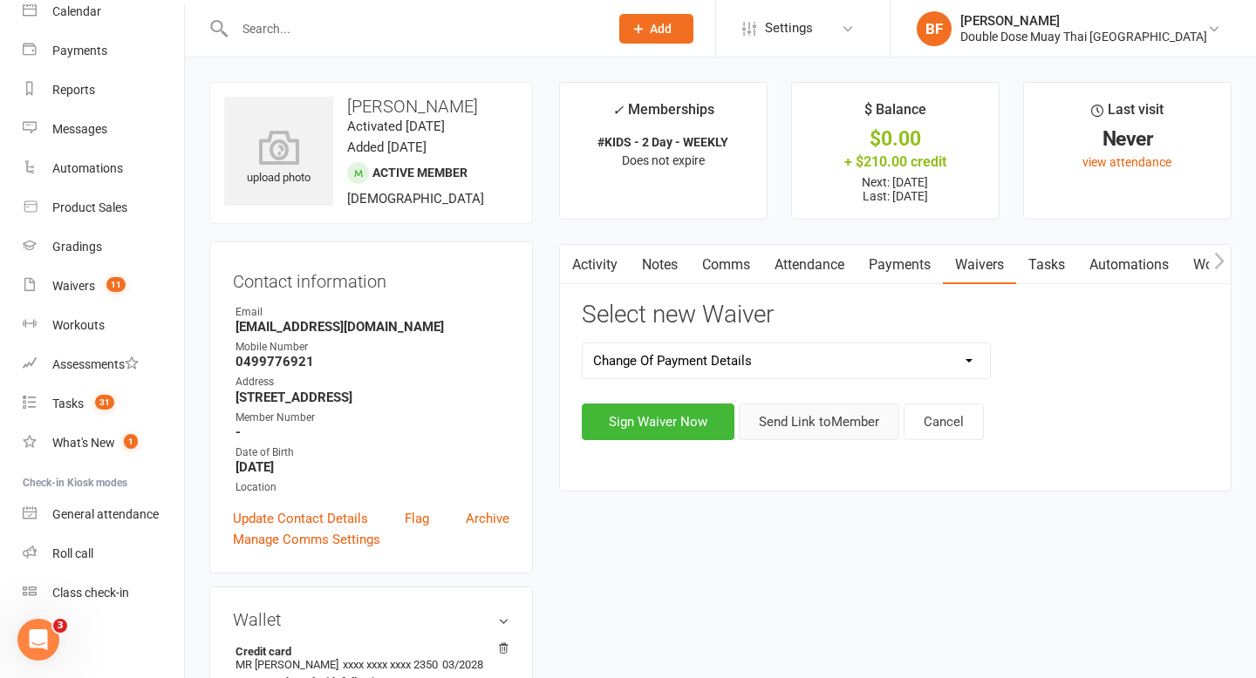
click at [790, 419] on button "Send Link to Member" at bounding box center [819, 422] width 160 height 37
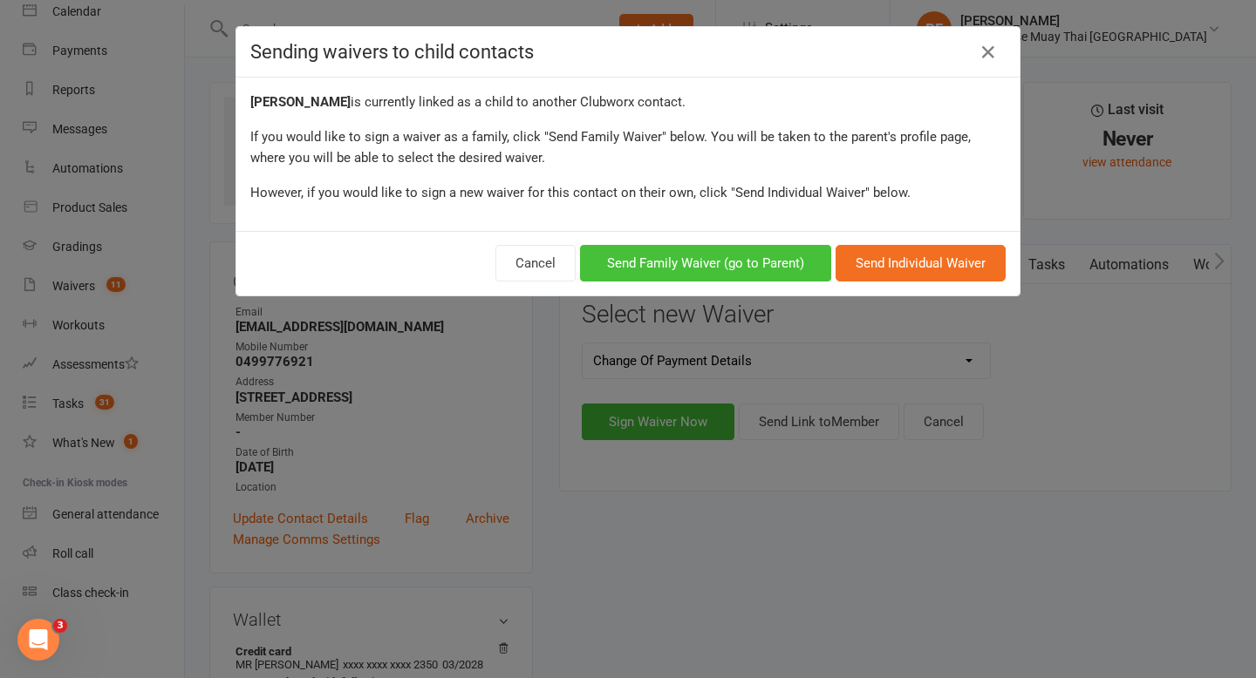
click at [747, 267] on button "Send Family Waiver (go to Parent)" at bounding box center [705, 263] width 251 height 37
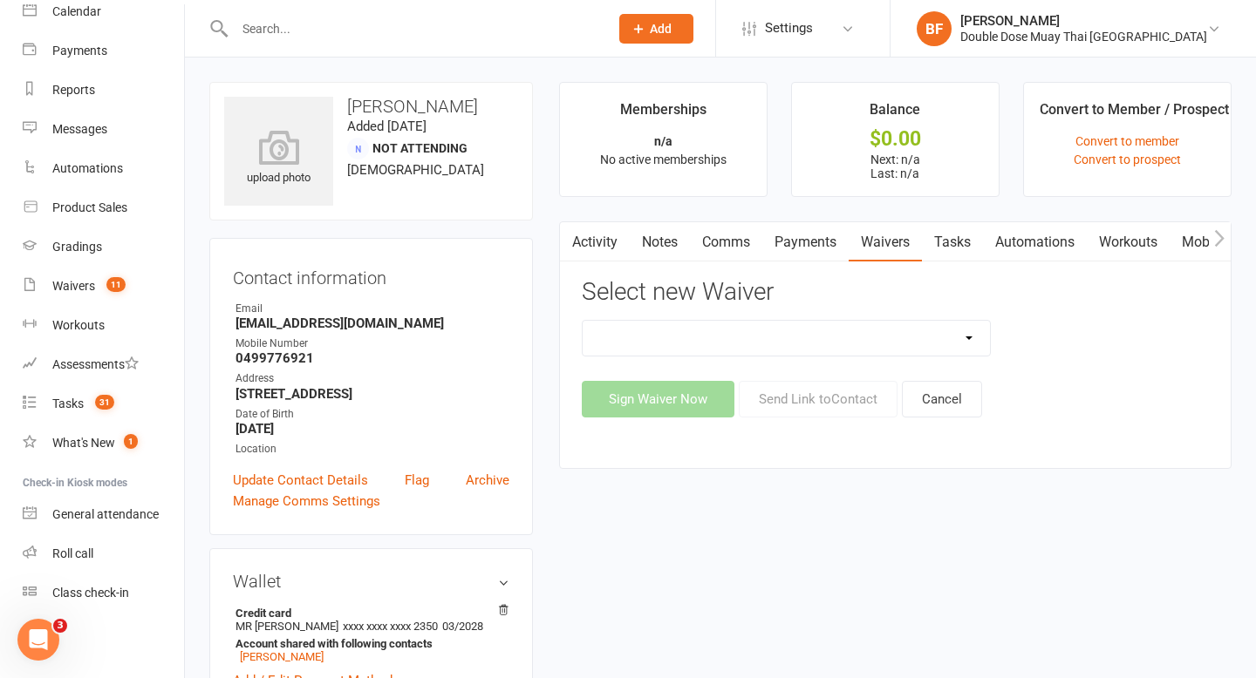
click at [814, 334] on select "2024/2025 | DECEMBER PROMO (sign up Dec pay [DATE] week term) 2024 | Membership…" at bounding box center [786, 338] width 408 height 35
select select "5668"
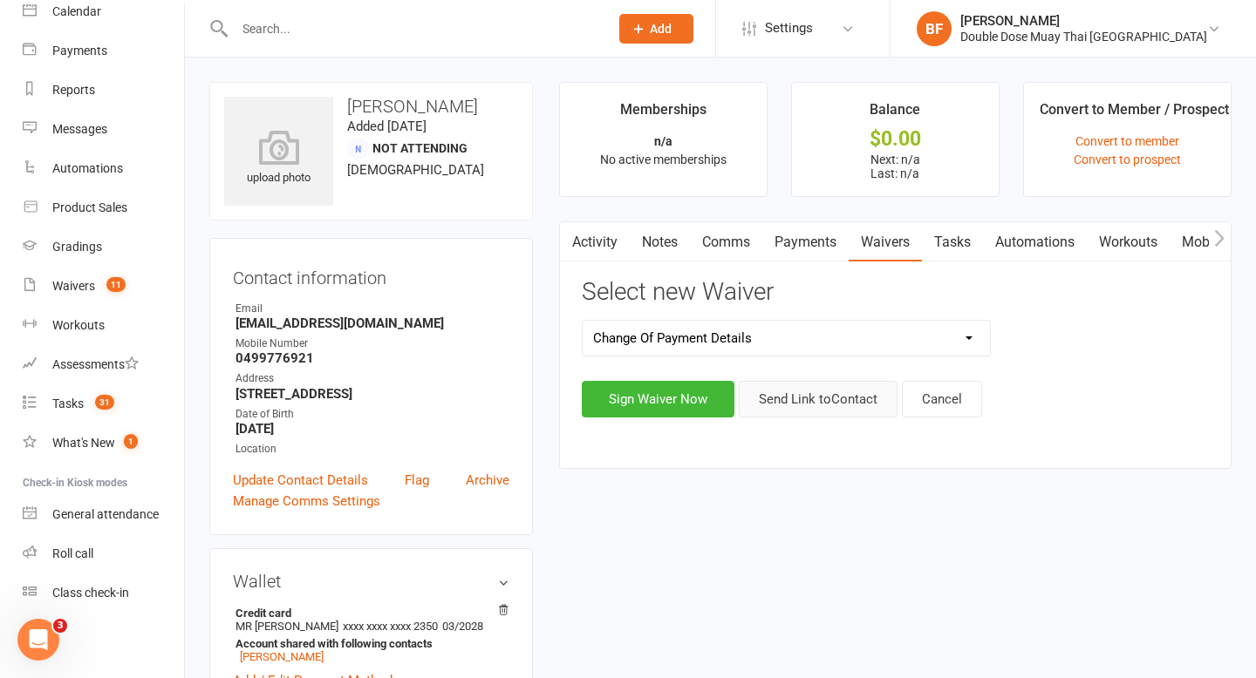
click at [814, 405] on button "Send Link to Contact" at bounding box center [818, 399] width 159 height 37
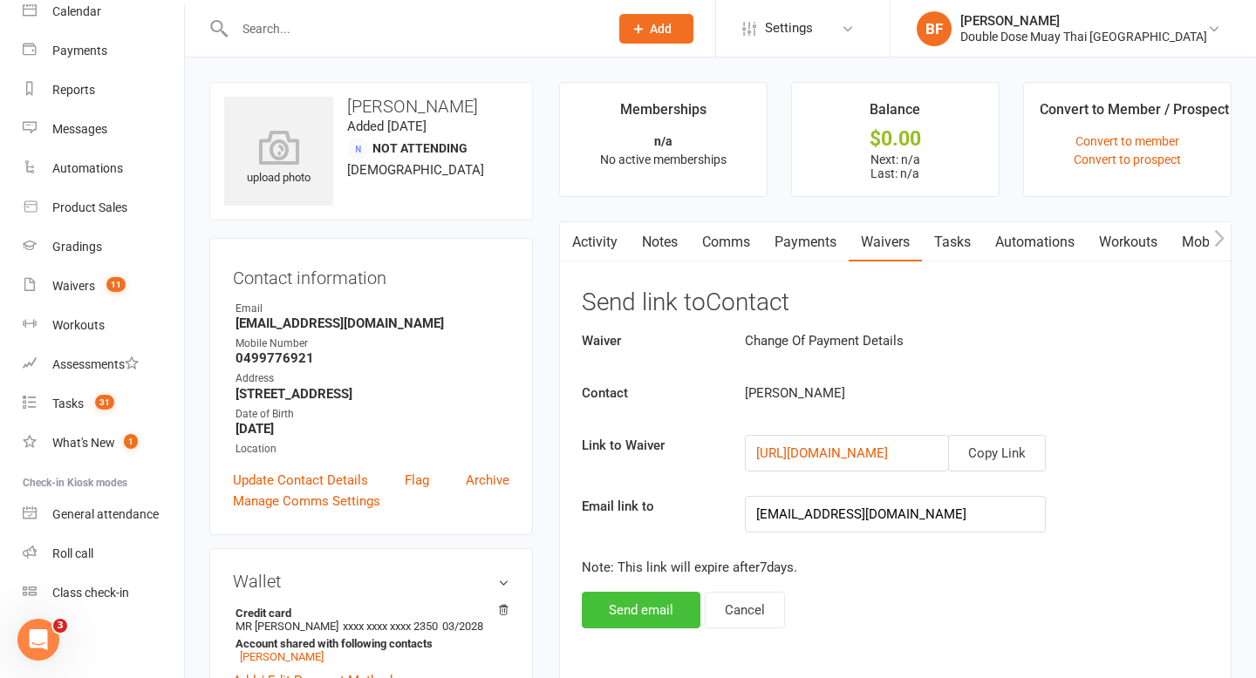
click at [637, 616] on button "Send email" at bounding box center [641, 610] width 119 height 37
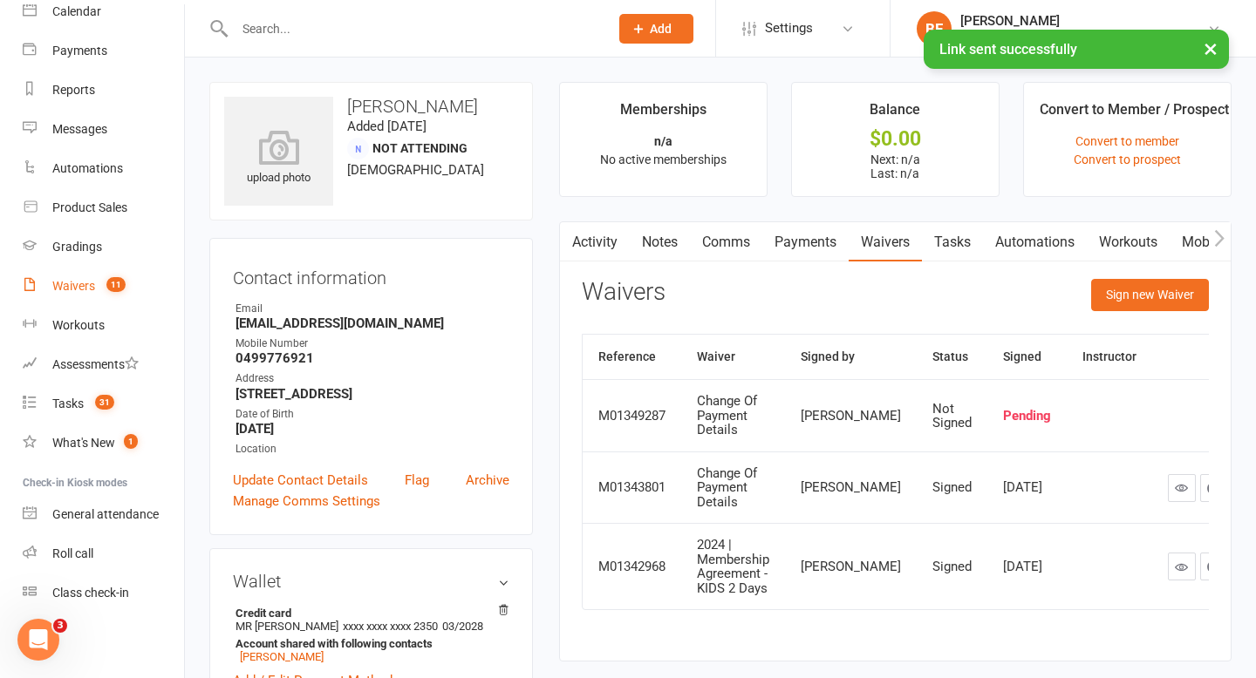
click at [93, 286] on div "Waivers" at bounding box center [73, 286] width 43 height 14
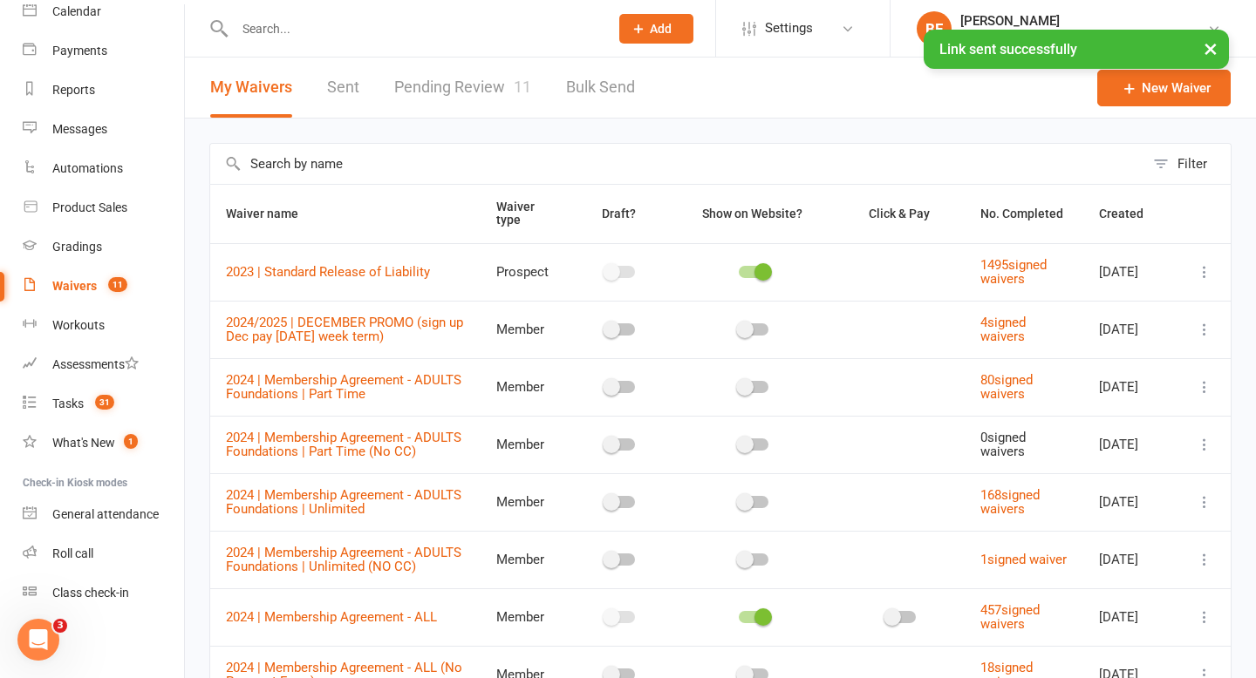
click at [504, 77] on link "Pending Review 11" at bounding box center [462, 88] width 137 height 60
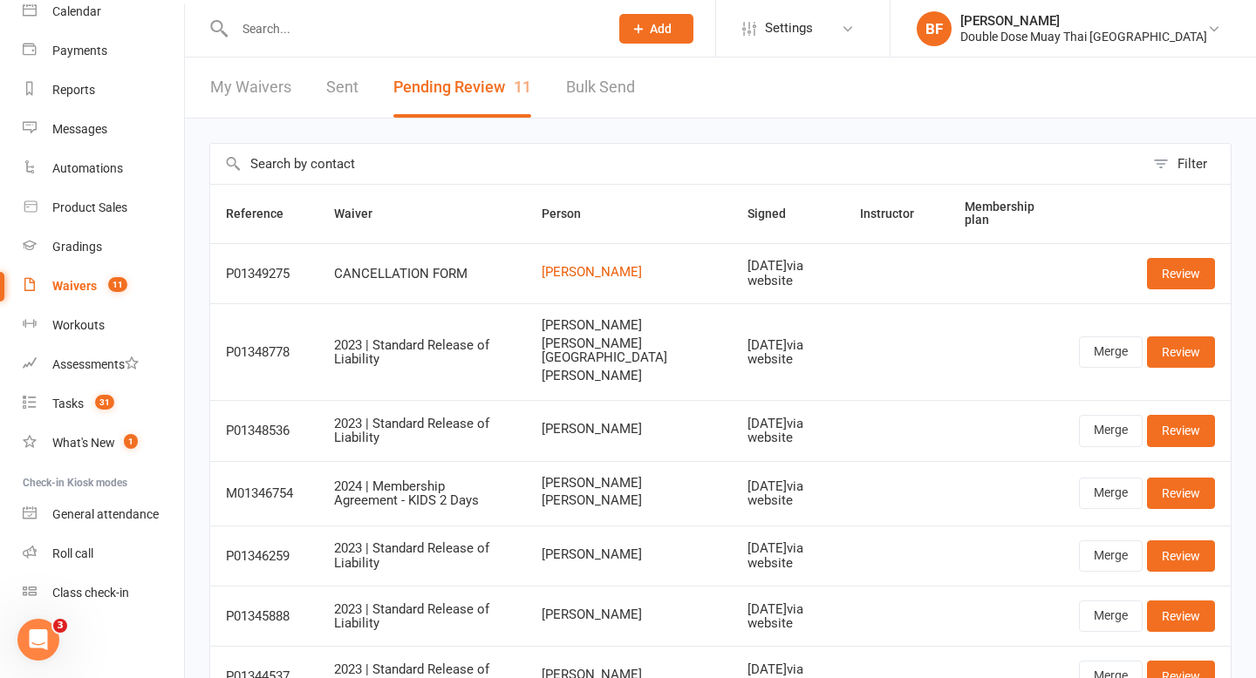
click at [318, 39] on input "text" at bounding box center [412, 29] width 367 height 24
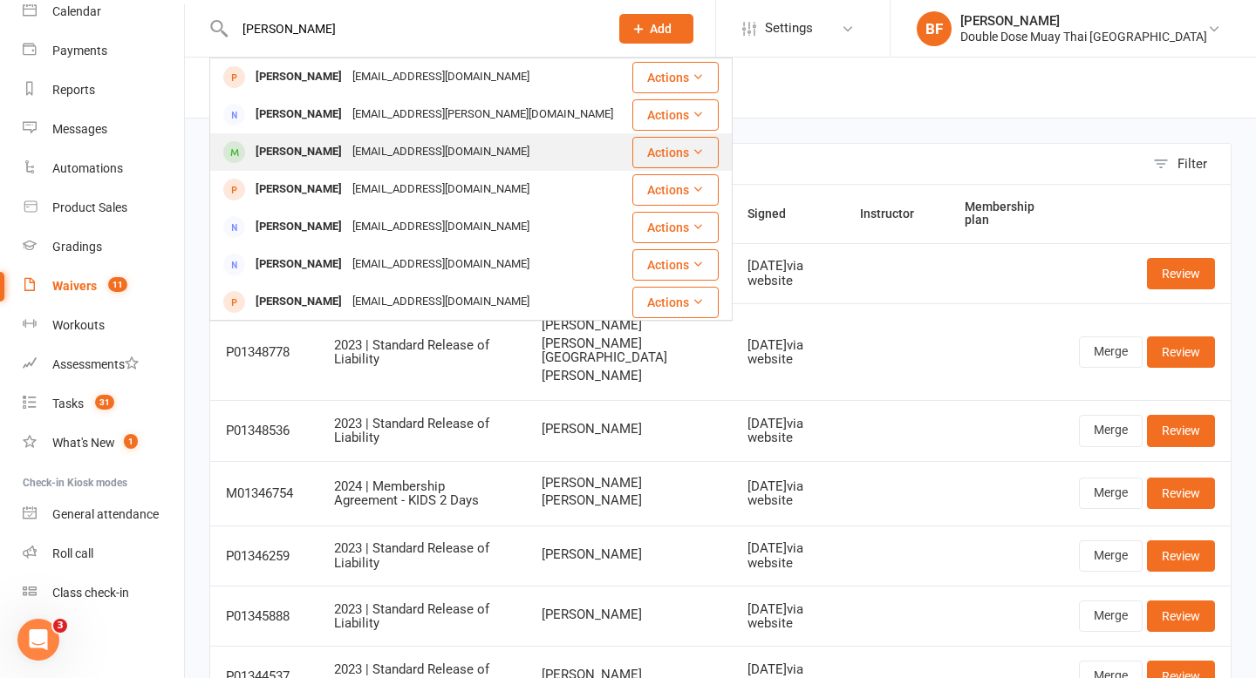
type input "[PERSON_NAME]"
click at [422, 158] on div "[EMAIL_ADDRESS][DOMAIN_NAME]" at bounding box center [440, 152] width 187 height 25
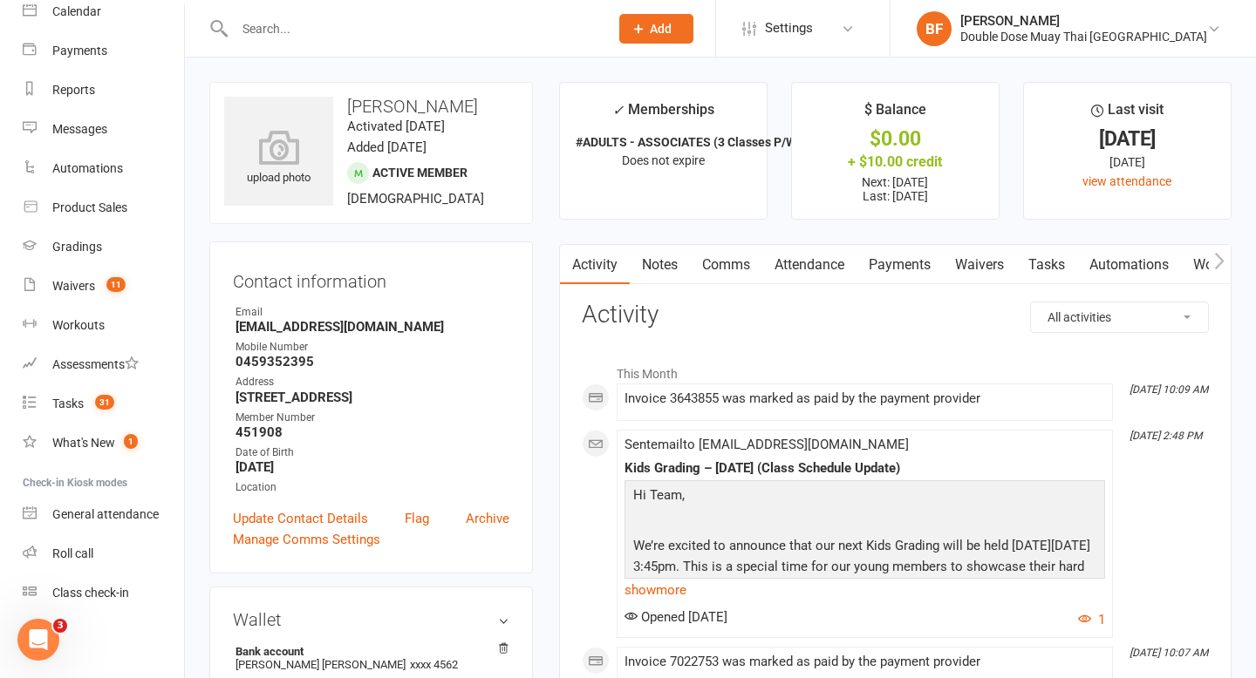
click at [971, 264] on link "Waivers" at bounding box center [979, 265] width 73 height 40
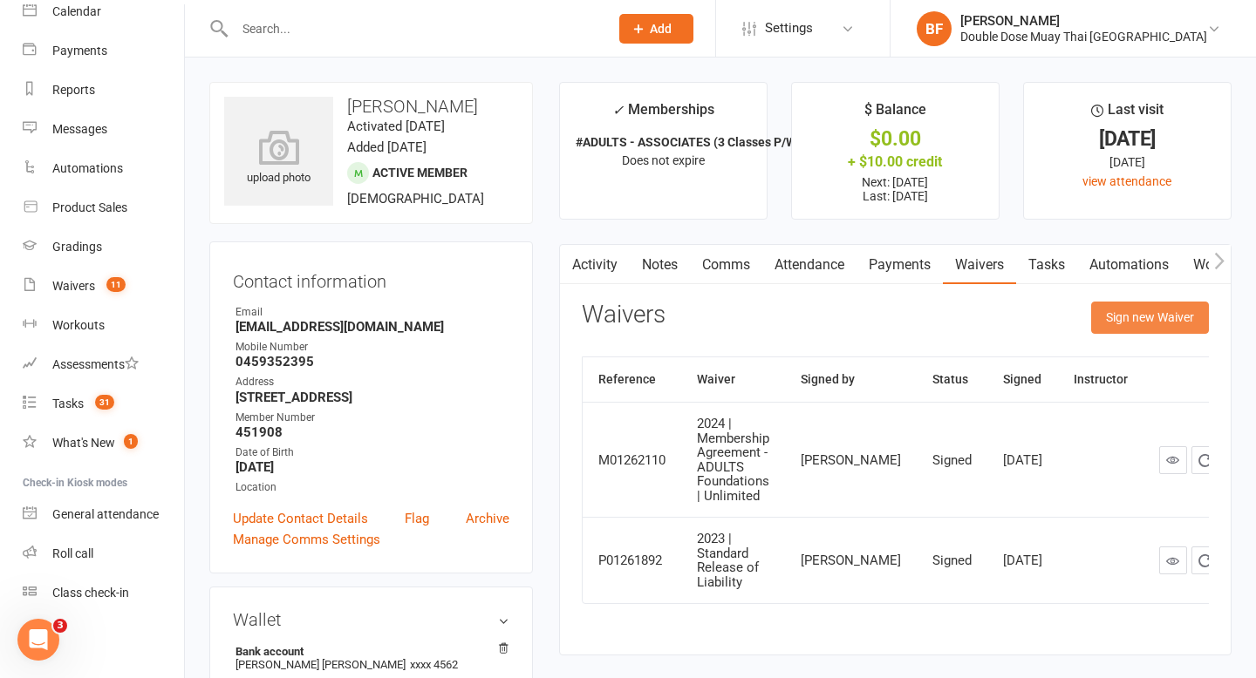
click at [1114, 324] on button "Sign new Waiver" at bounding box center [1150, 317] width 118 height 31
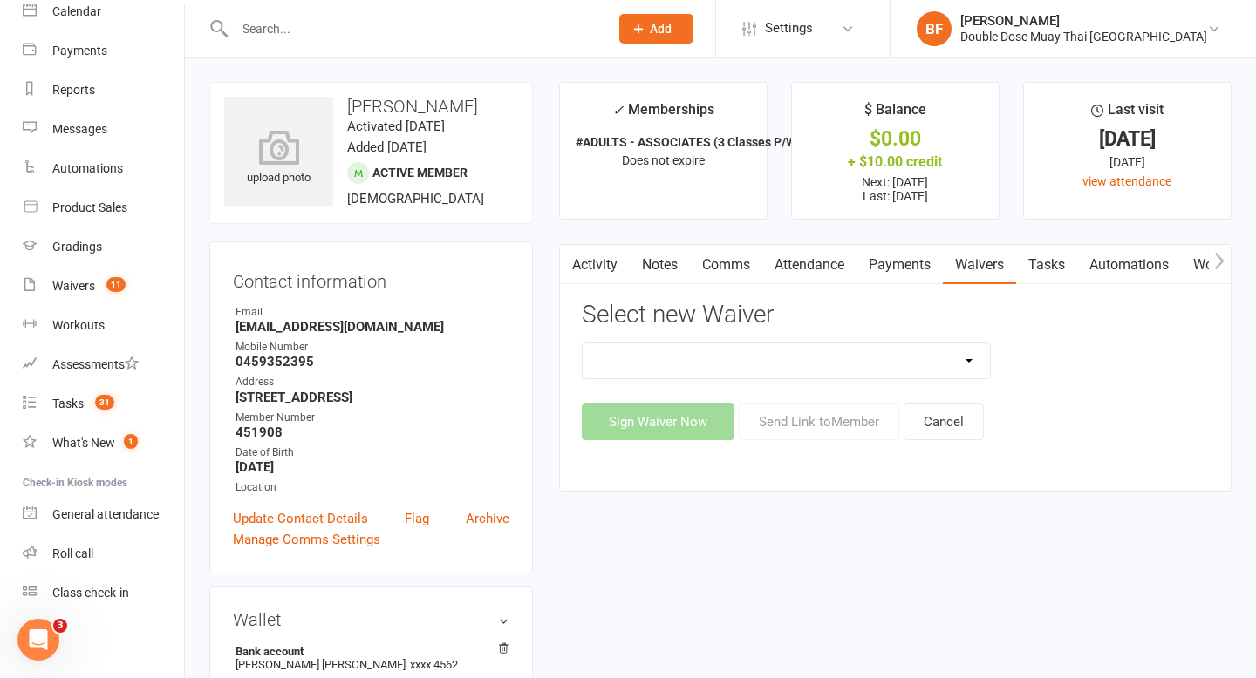
click at [921, 364] on select "2023 | Standard Release of Liability 2024/2025 | DECEMBER PROMO (sign up Dec pa…" at bounding box center [786, 361] width 408 height 35
select select "13117"
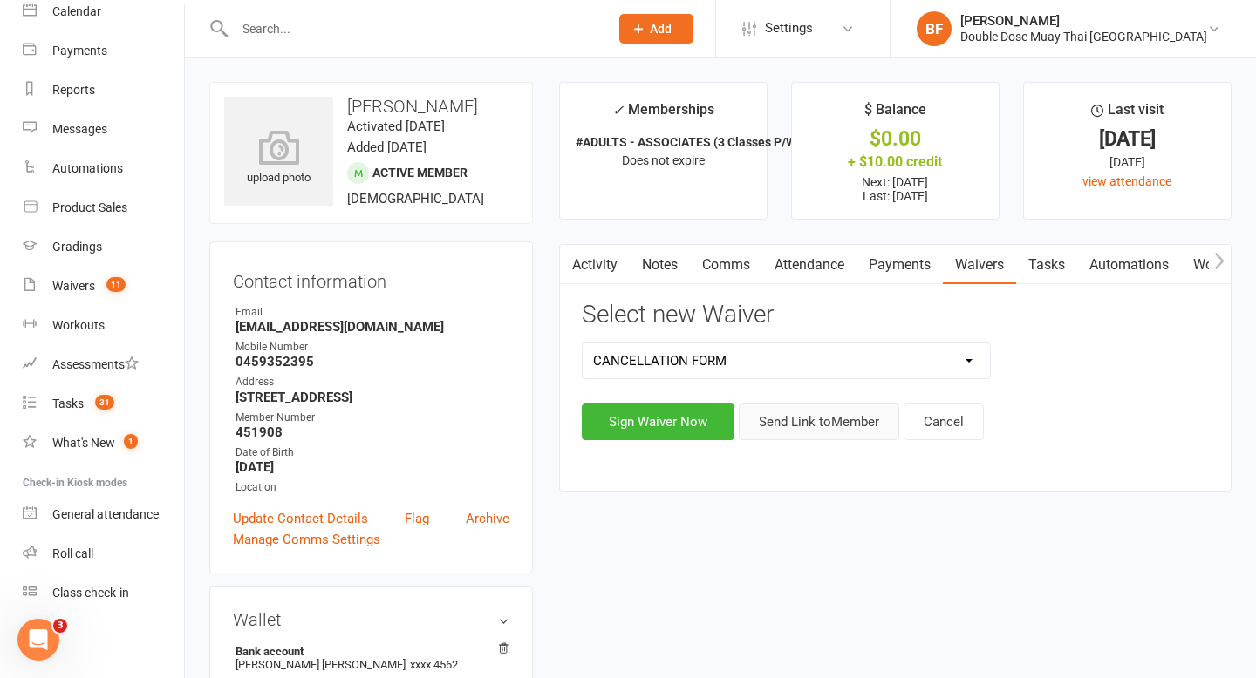
click at [800, 424] on button "Send Link to Member" at bounding box center [819, 422] width 160 height 37
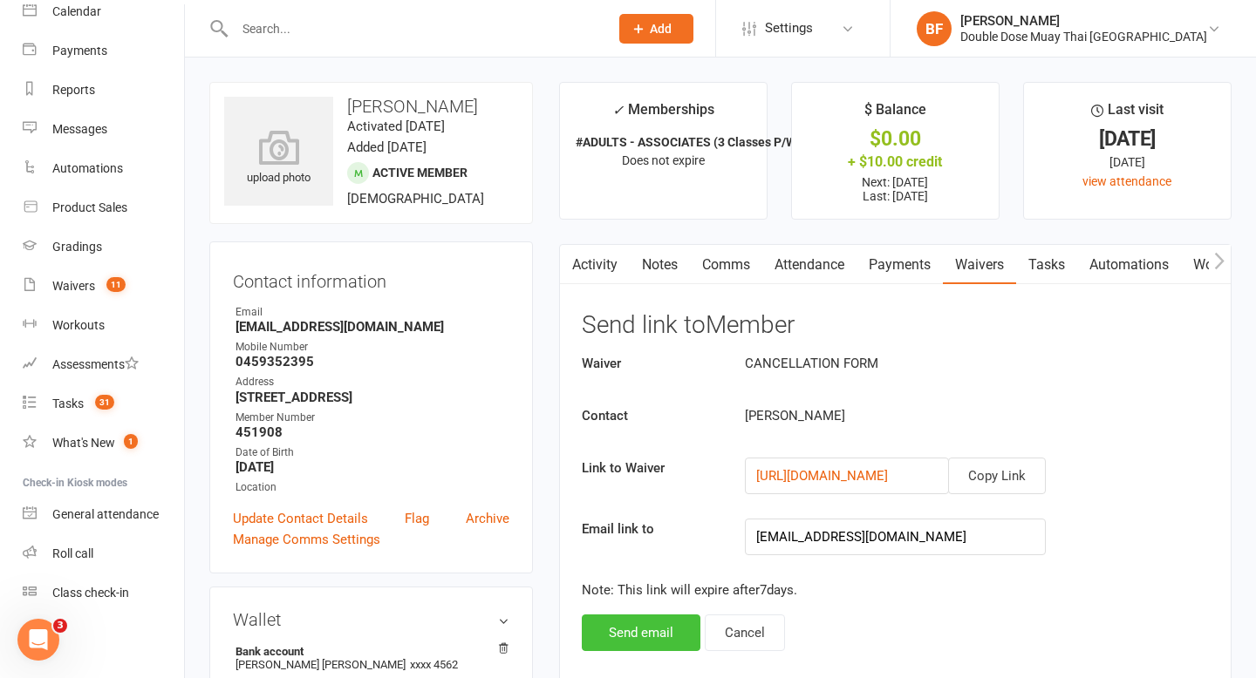
click at [675, 623] on button "Send email" at bounding box center [641, 633] width 119 height 37
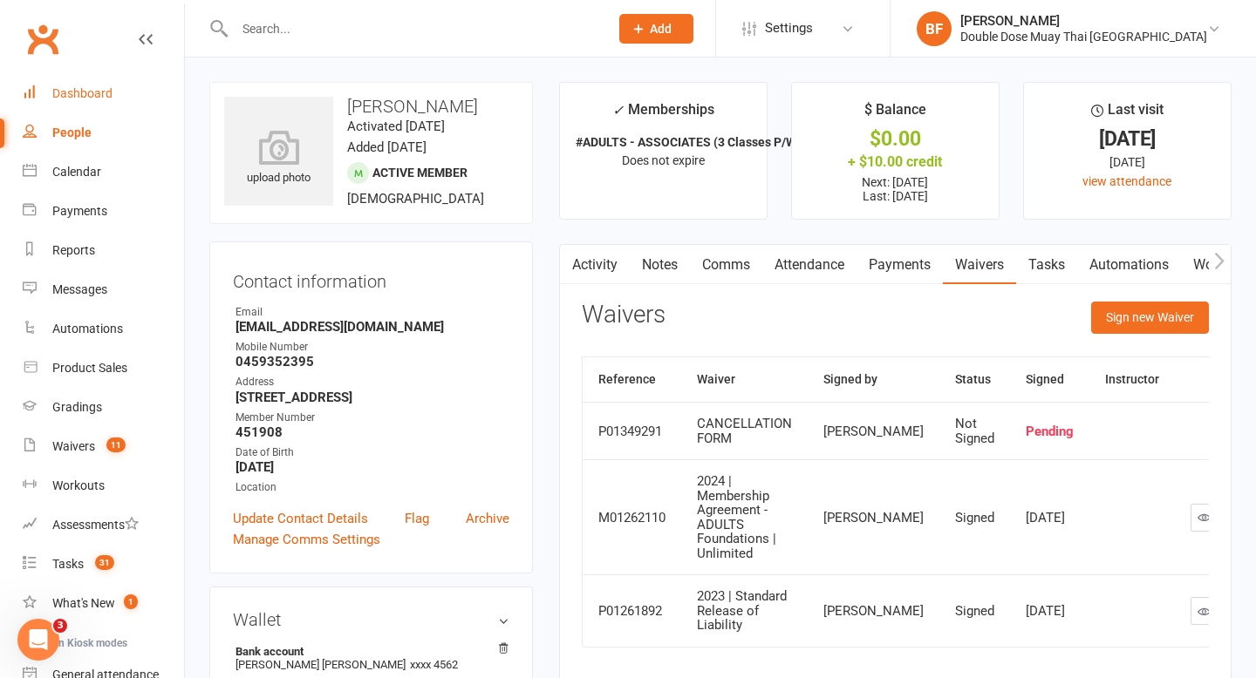
click at [97, 98] on div "Dashboard" at bounding box center [82, 93] width 60 height 14
